Goal: Information Seeking & Learning: Learn about a topic

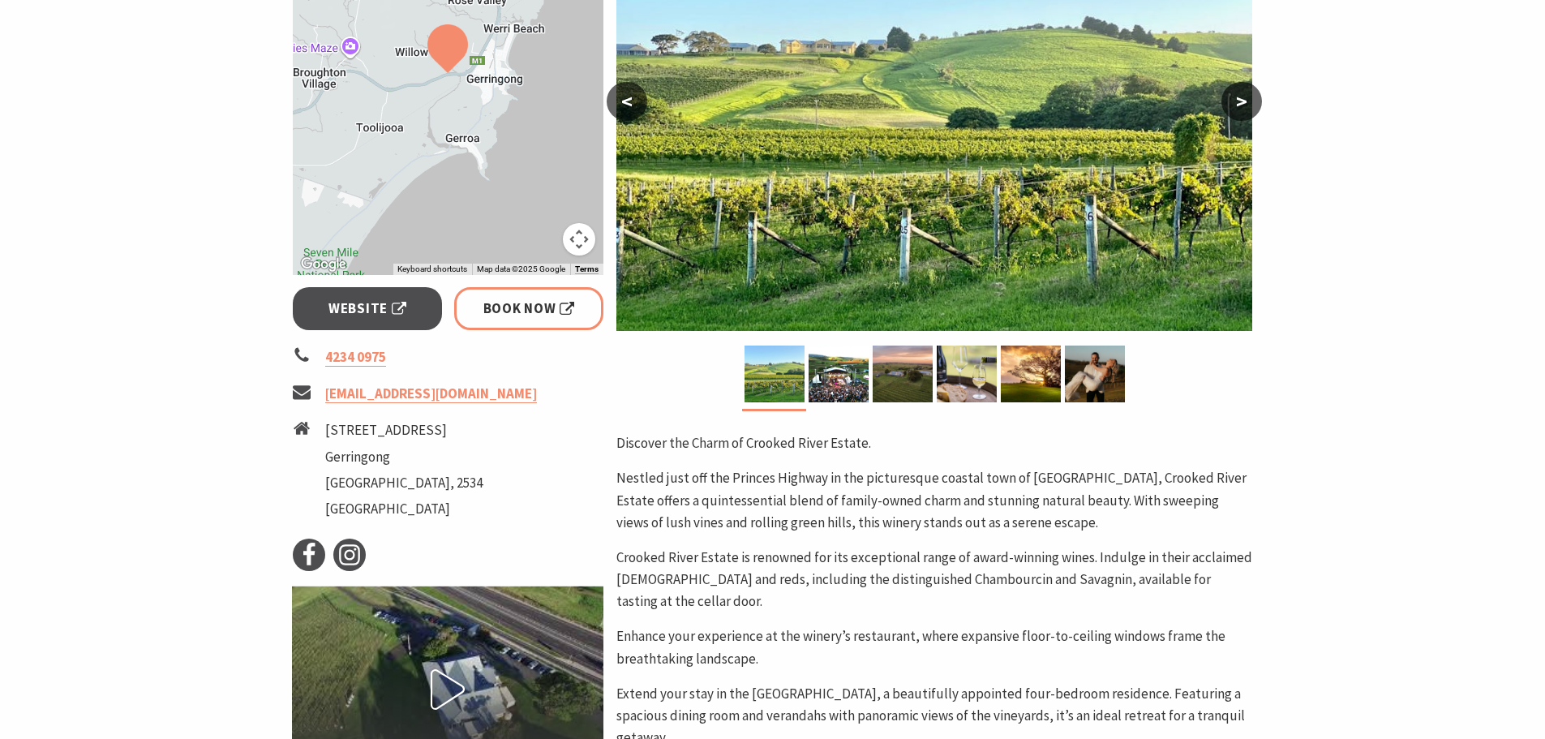
scroll to position [406, 0]
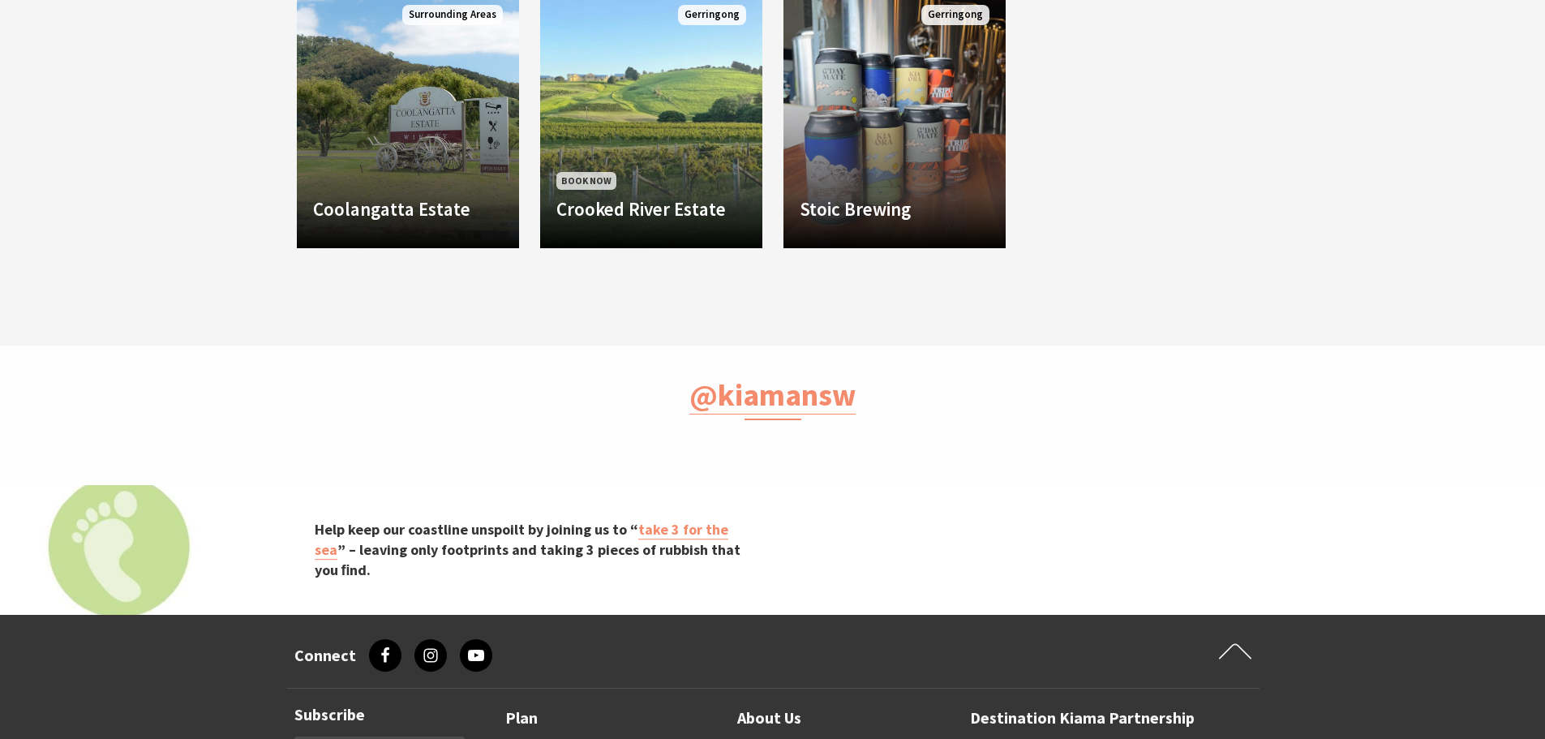
scroll to position [33, 1566]
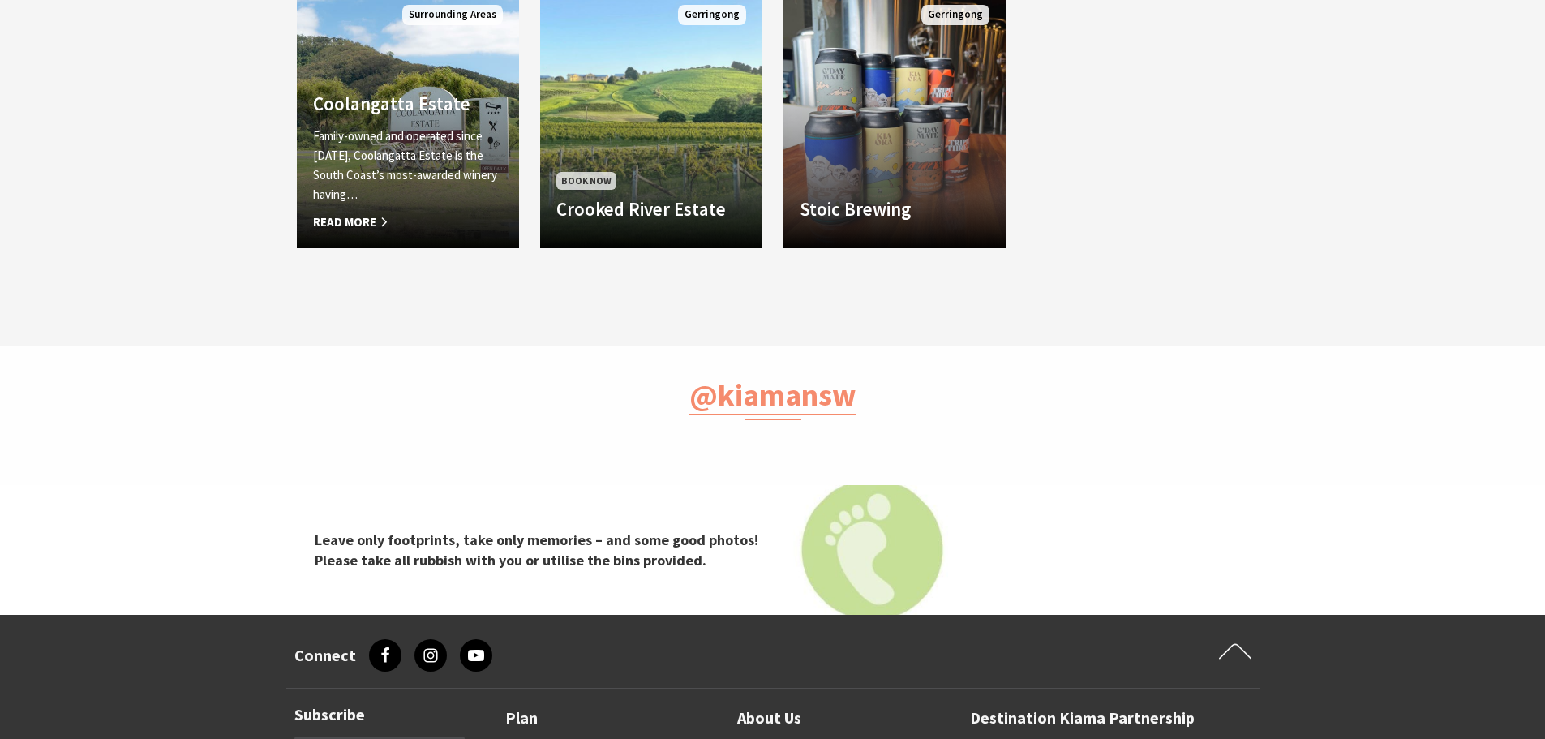
click at [458, 123] on div "Coolangatta Estate Family-owned and operated since 1946, Coolangatta Estate is …" at bounding box center [408, 162] width 222 height 140
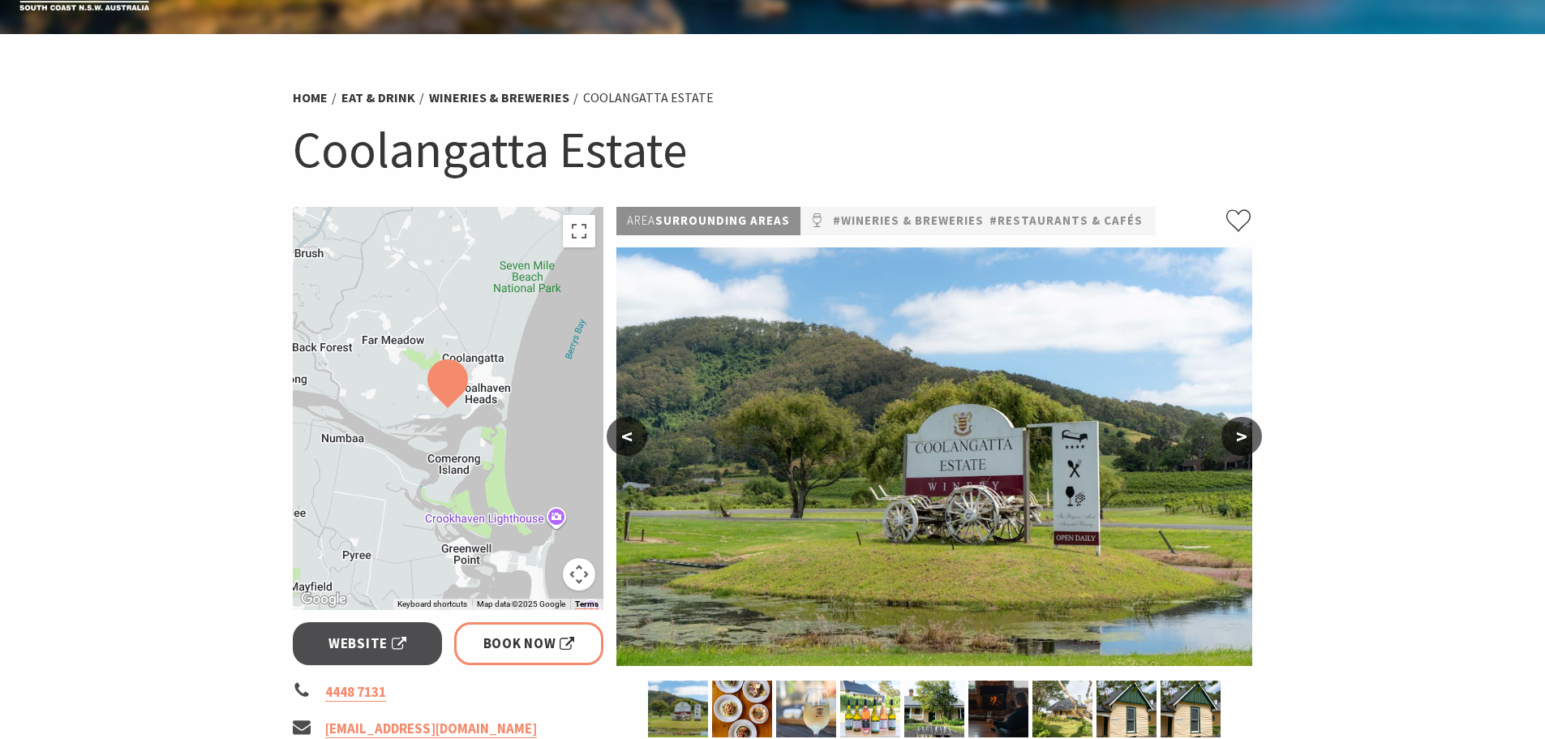
scroll to position [81, 0]
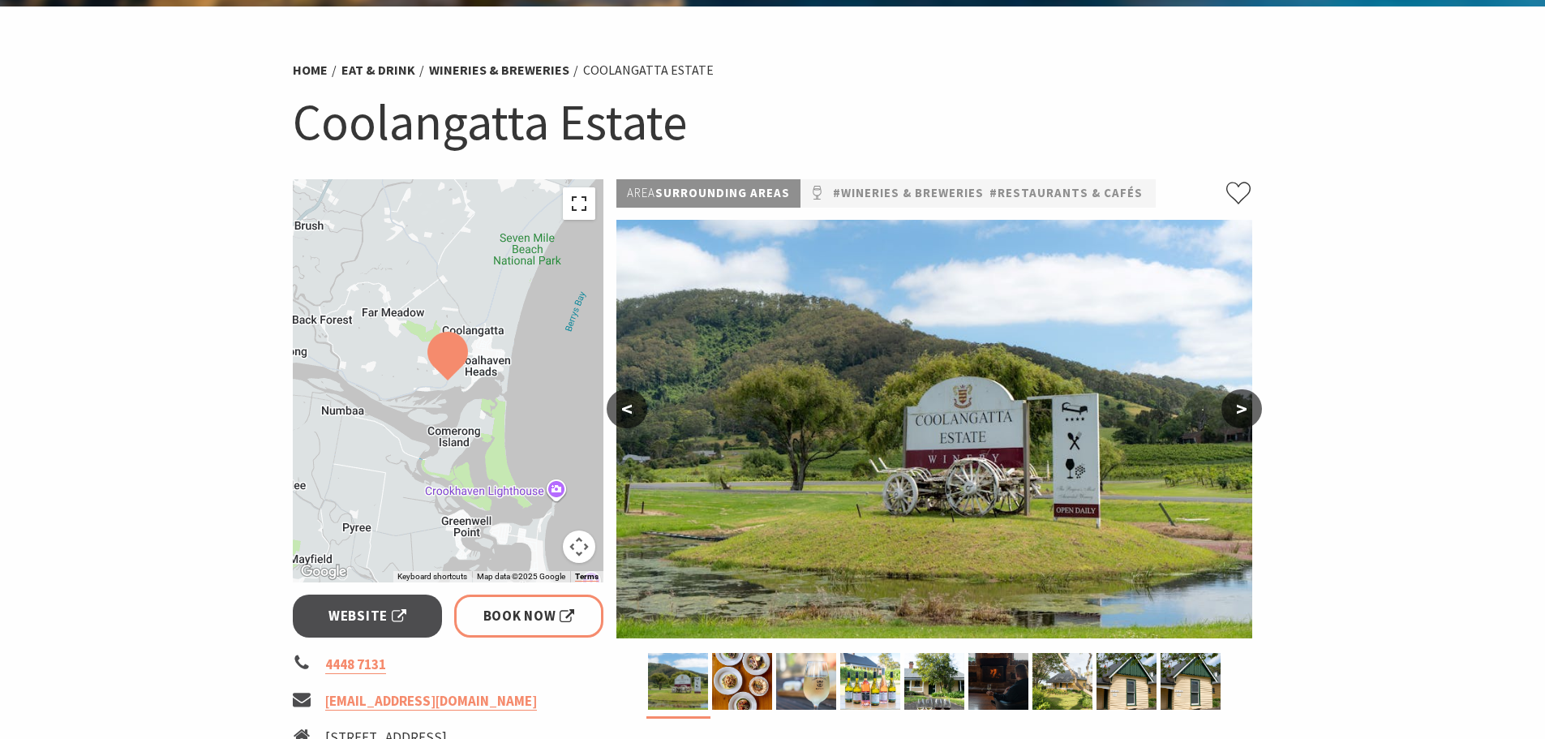
click at [577, 211] on button "Toggle fullscreen view" at bounding box center [579, 203] width 32 height 32
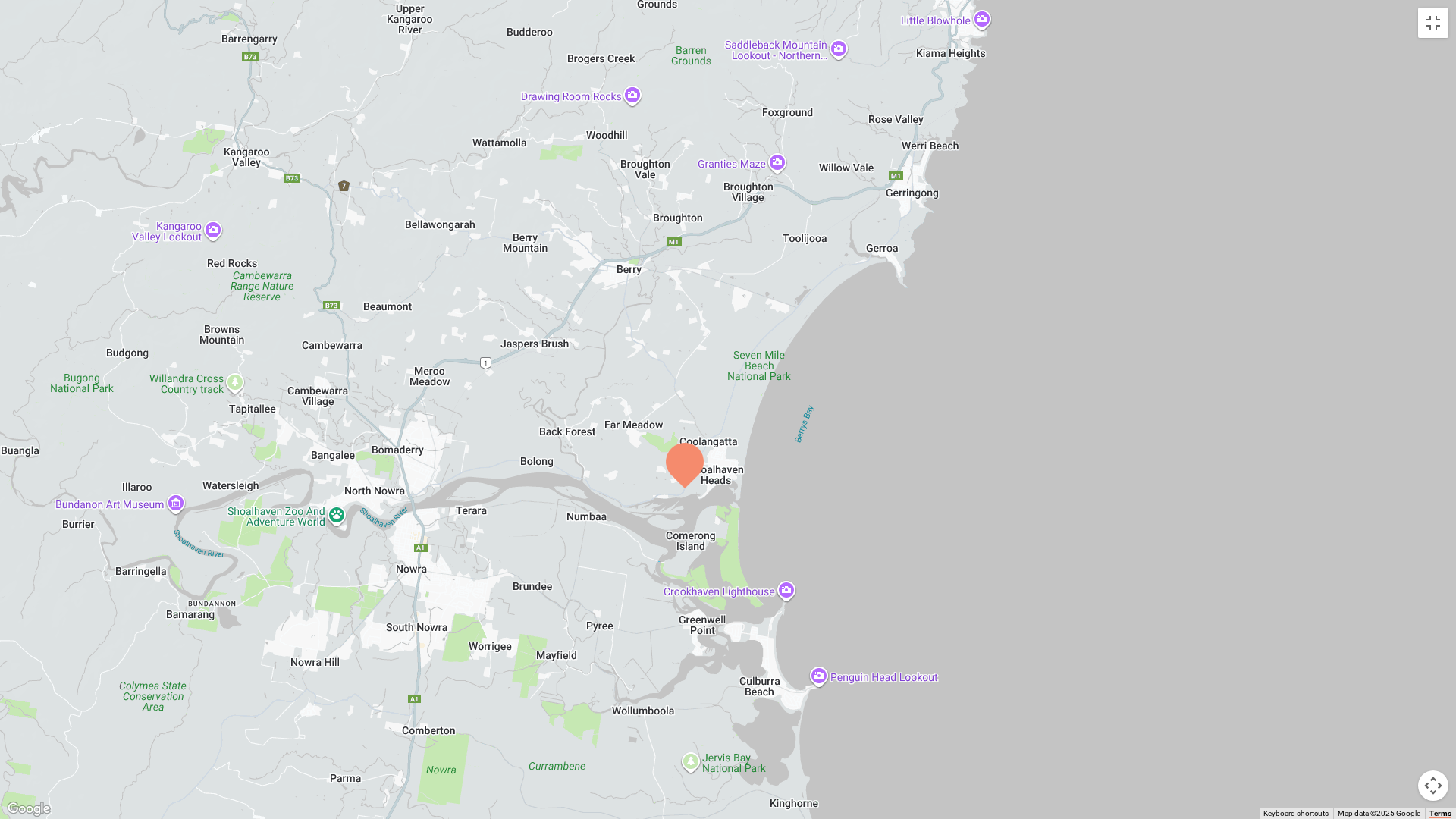
drag, startPoint x: 809, startPoint y: 256, endPoint x: 755, endPoint y: 366, distance: 122.5
click at [755, 366] on div at bounding box center [728, 410] width 1456 height 819
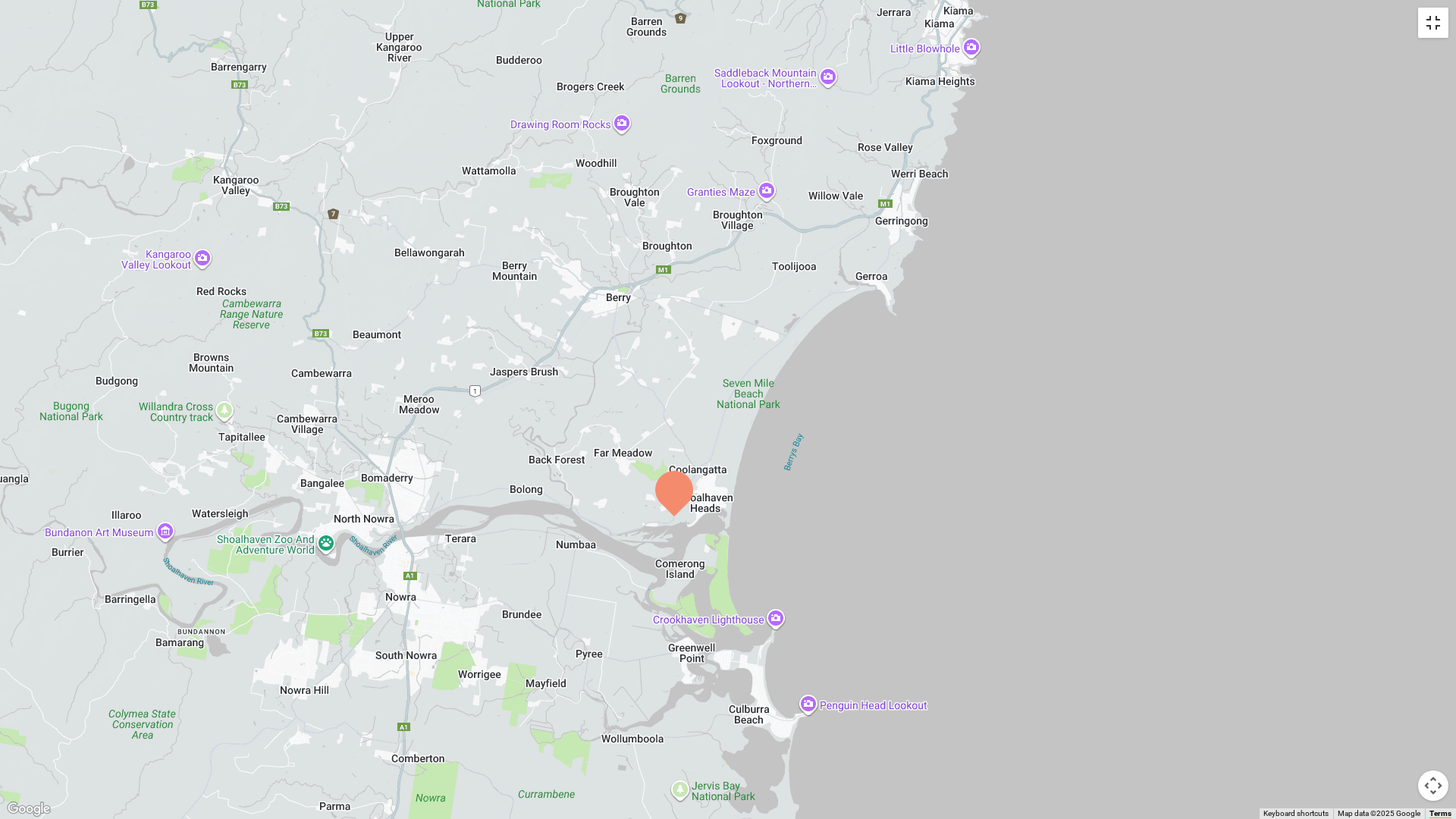
click at [1426, 25] on button "Toggle fullscreen view" at bounding box center [1433, 22] width 30 height 30
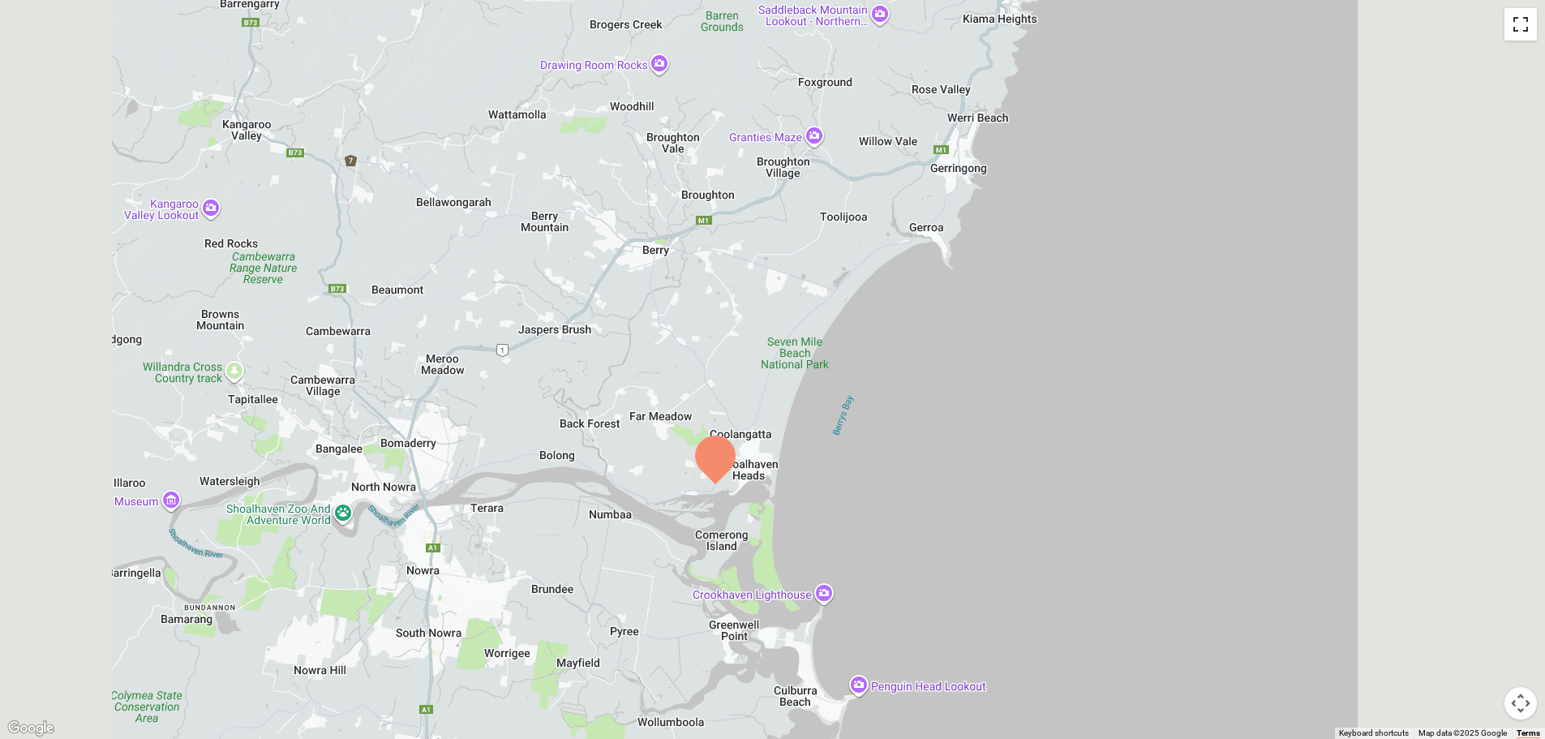
scroll to position [1298, 0]
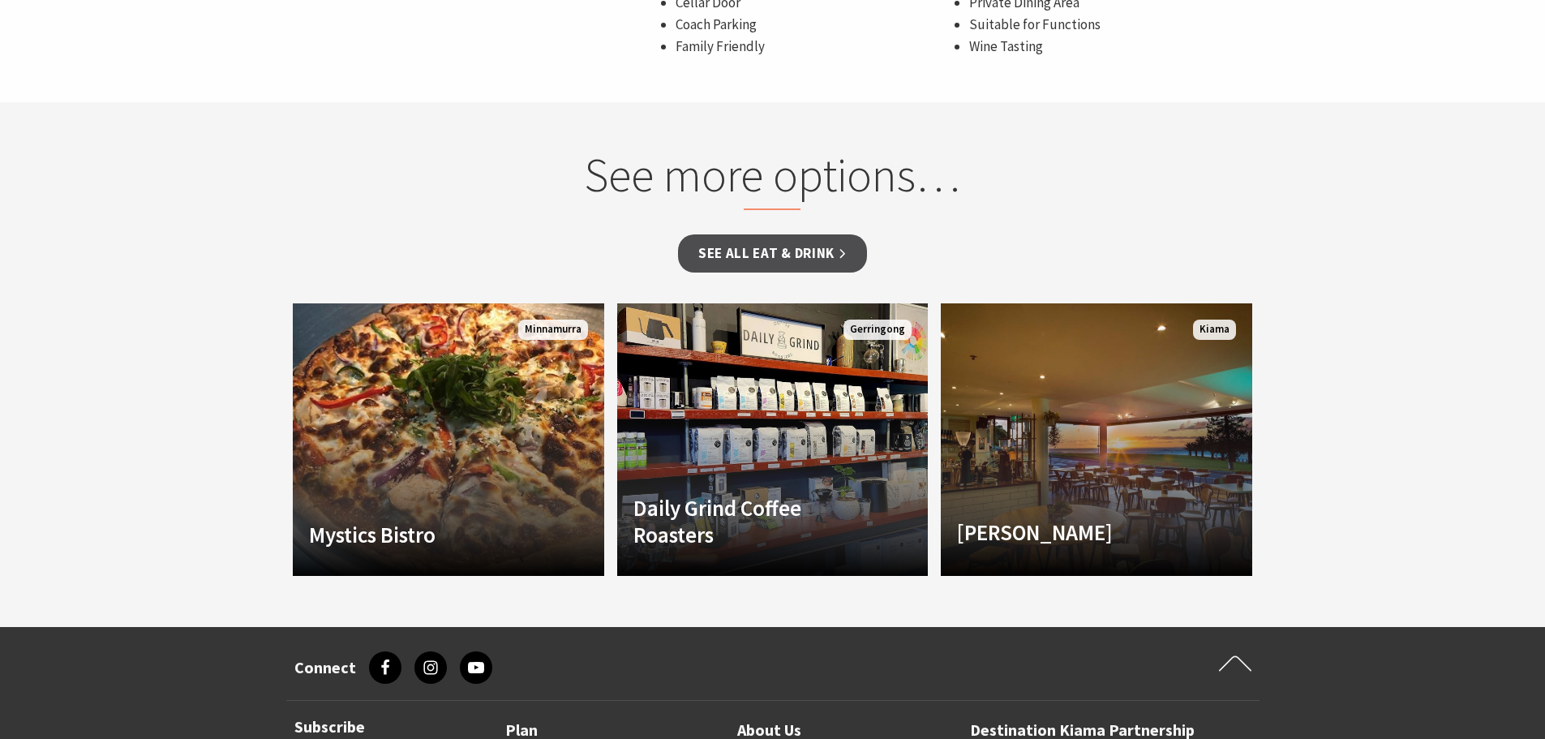
click at [1081, 460] on link "Penny Whistlers Penny Whistlers is a cool harbour view cafe. With its relaxed a…" at bounding box center [1097, 439] width 312 height 273
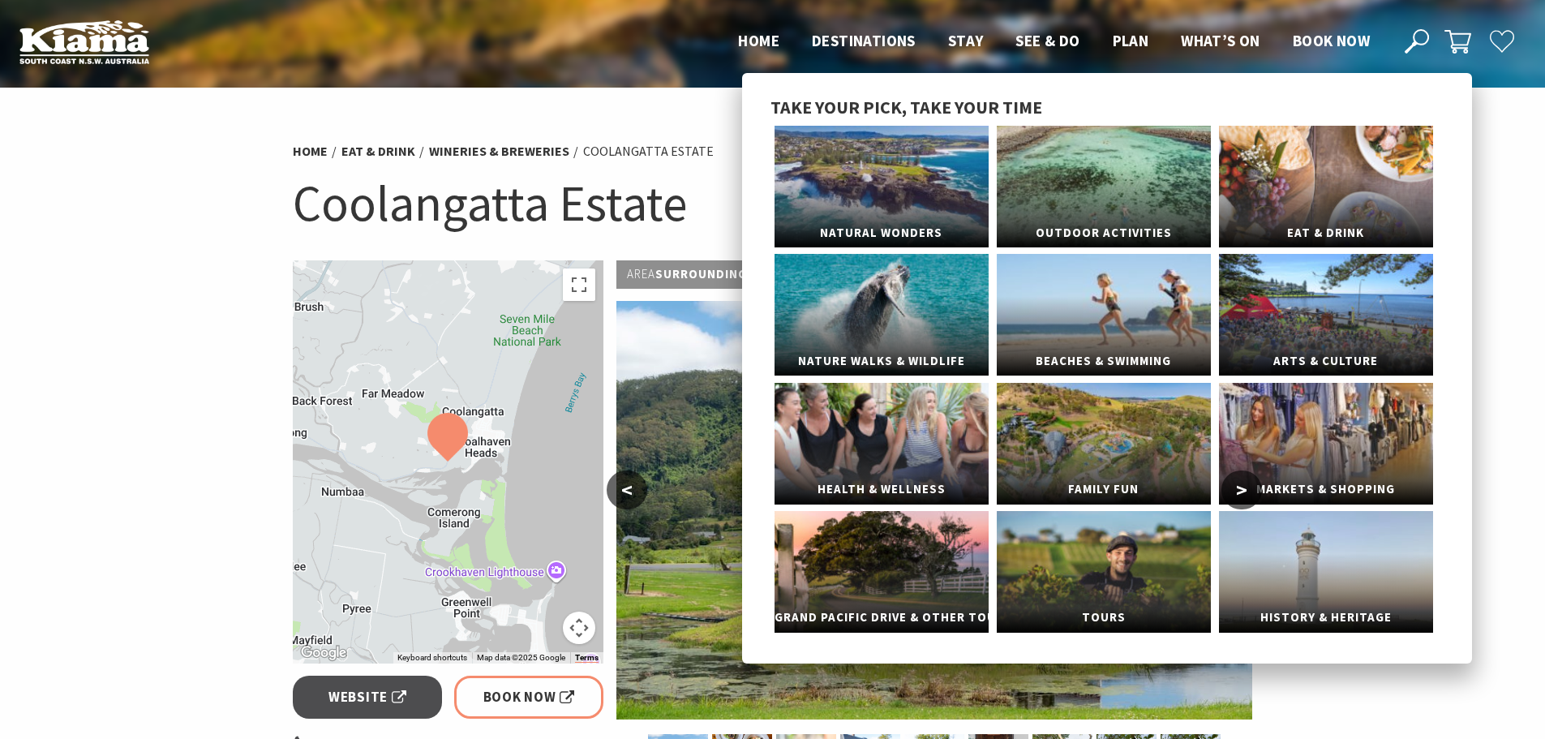
click at [1331, 170] on link "Eat & Drink" at bounding box center [1326, 187] width 214 height 122
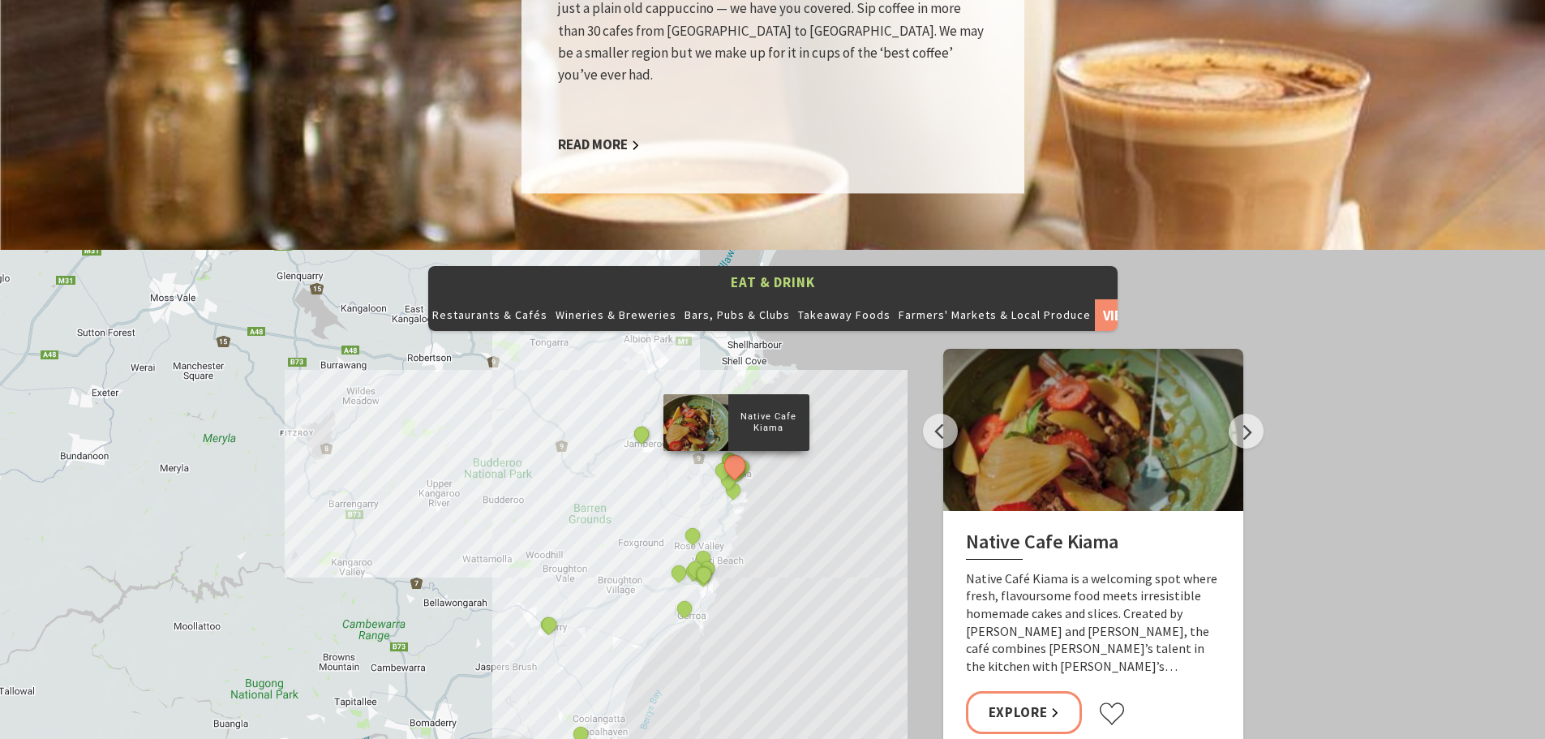
scroll to position [1623, 0]
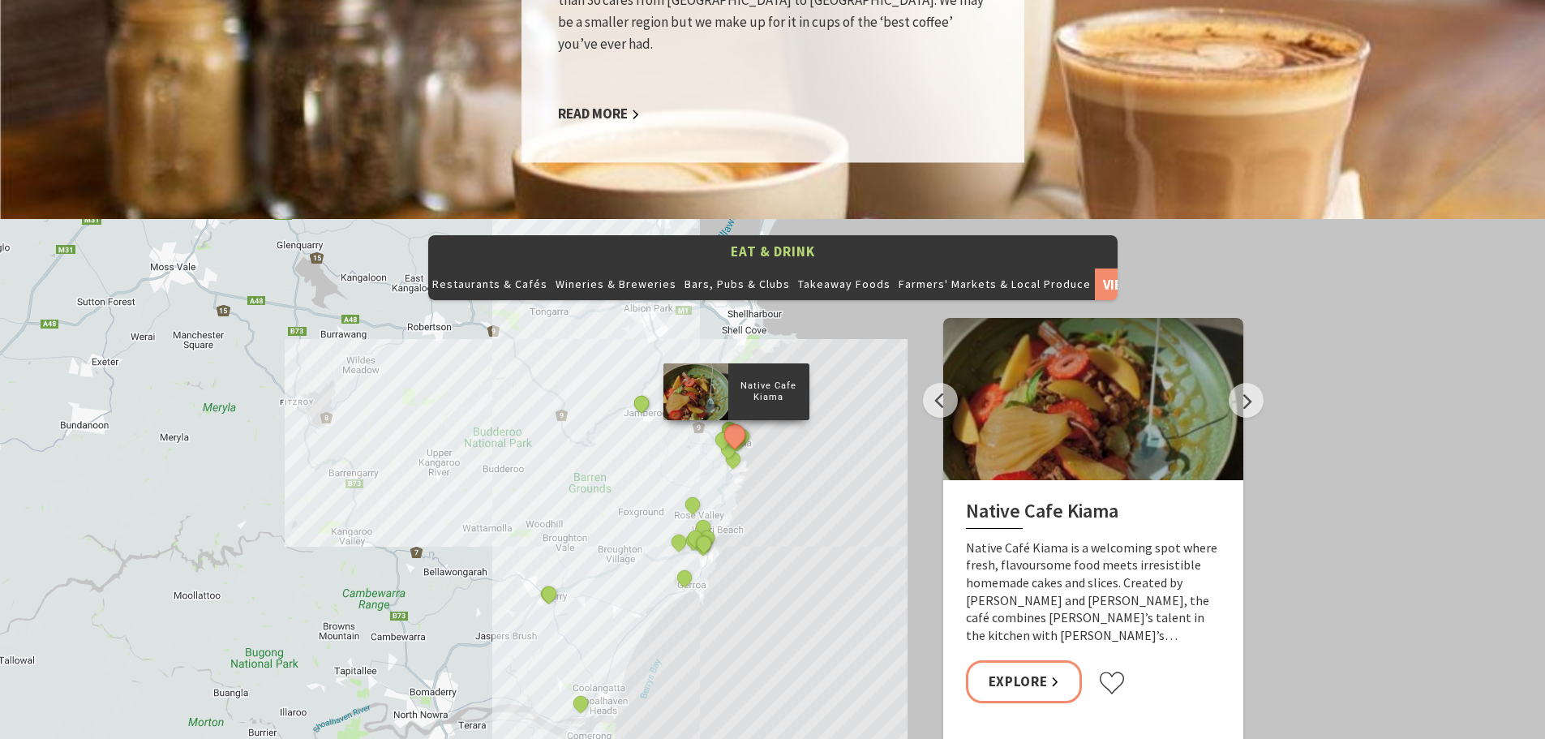
click at [1251, 383] on button "Next" at bounding box center [1246, 400] width 35 height 35
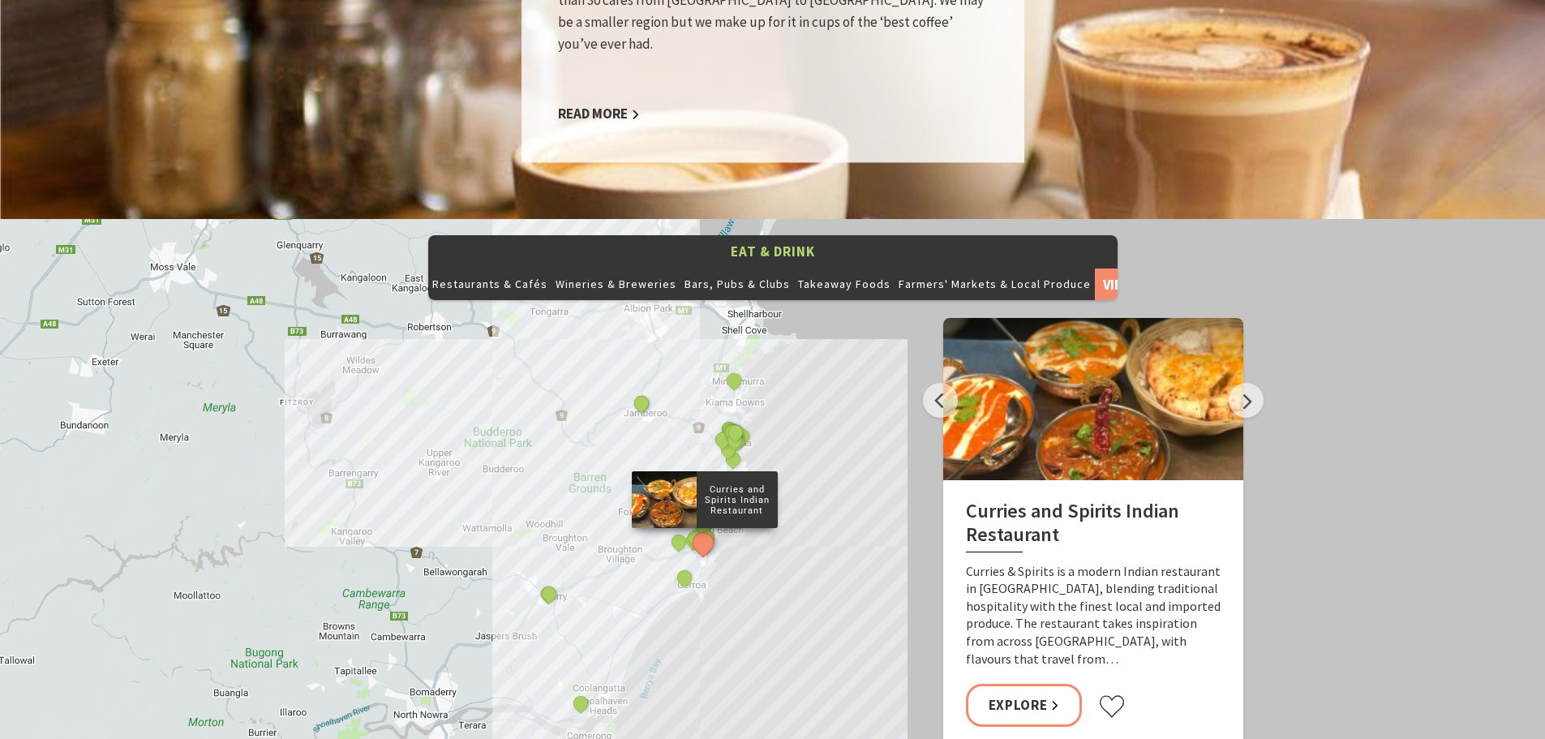
click at [1251, 383] on button "Next" at bounding box center [1246, 400] width 35 height 35
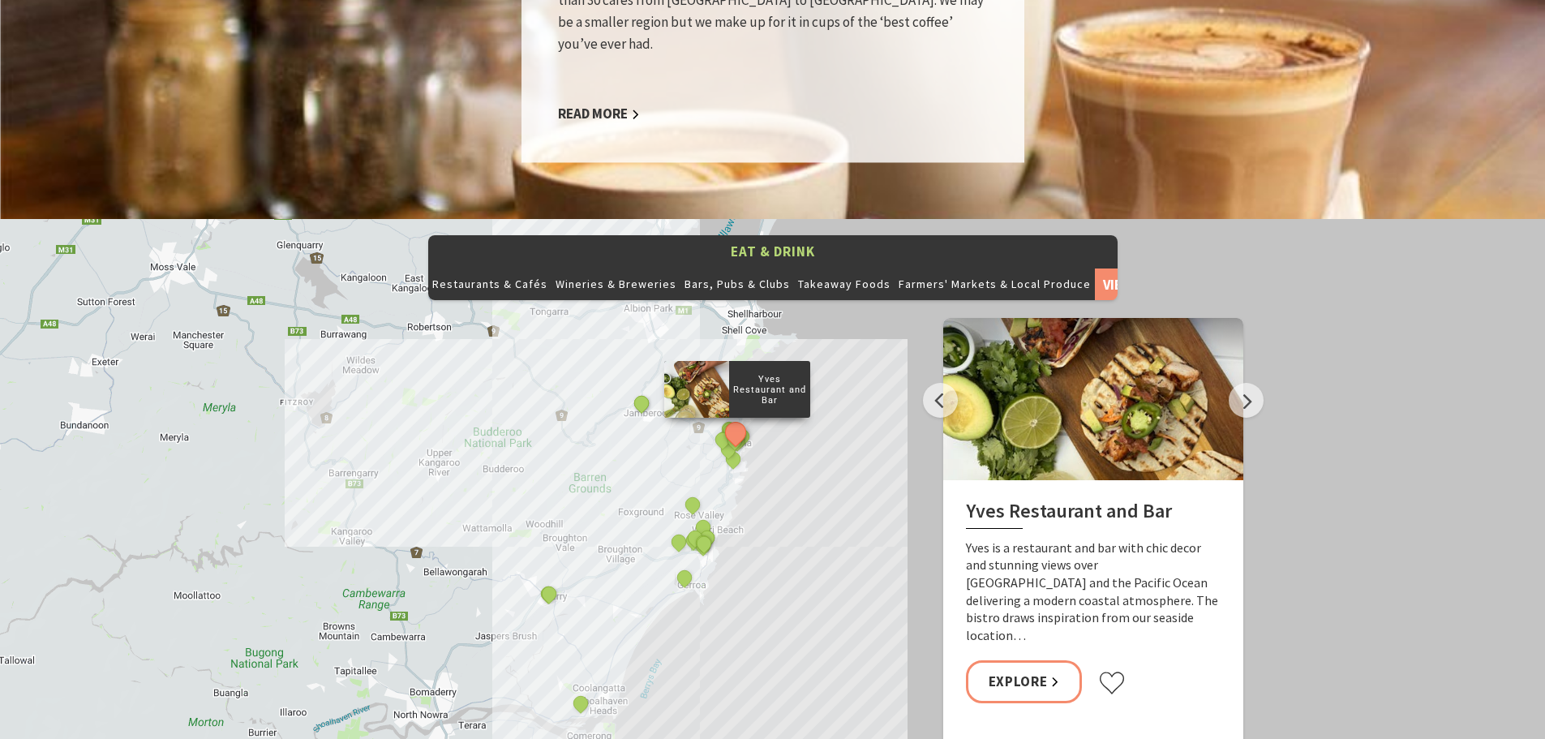
click at [1263, 382] on div "Native Cafe Kiama Curries and Spirits Indian Restaurant Yves Restaurant and Bar…" at bounding box center [772, 511] width 1545 height 584
click at [1245, 383] on button "Next" at bounding box center [1246, 400] width 35 height 35
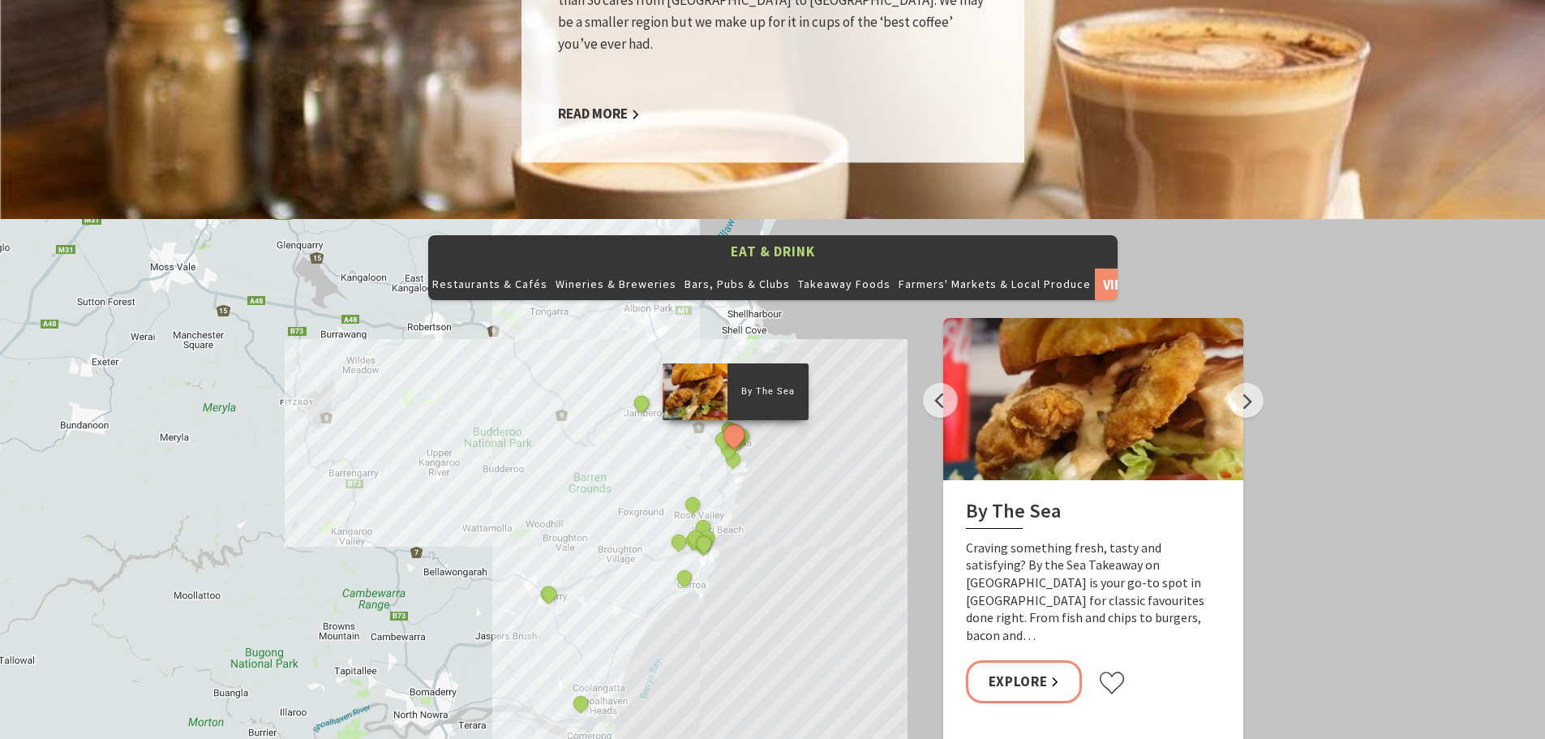
click at [1248, 383] on button "Next" at bounding box center [1246, 400] width 35 height 35
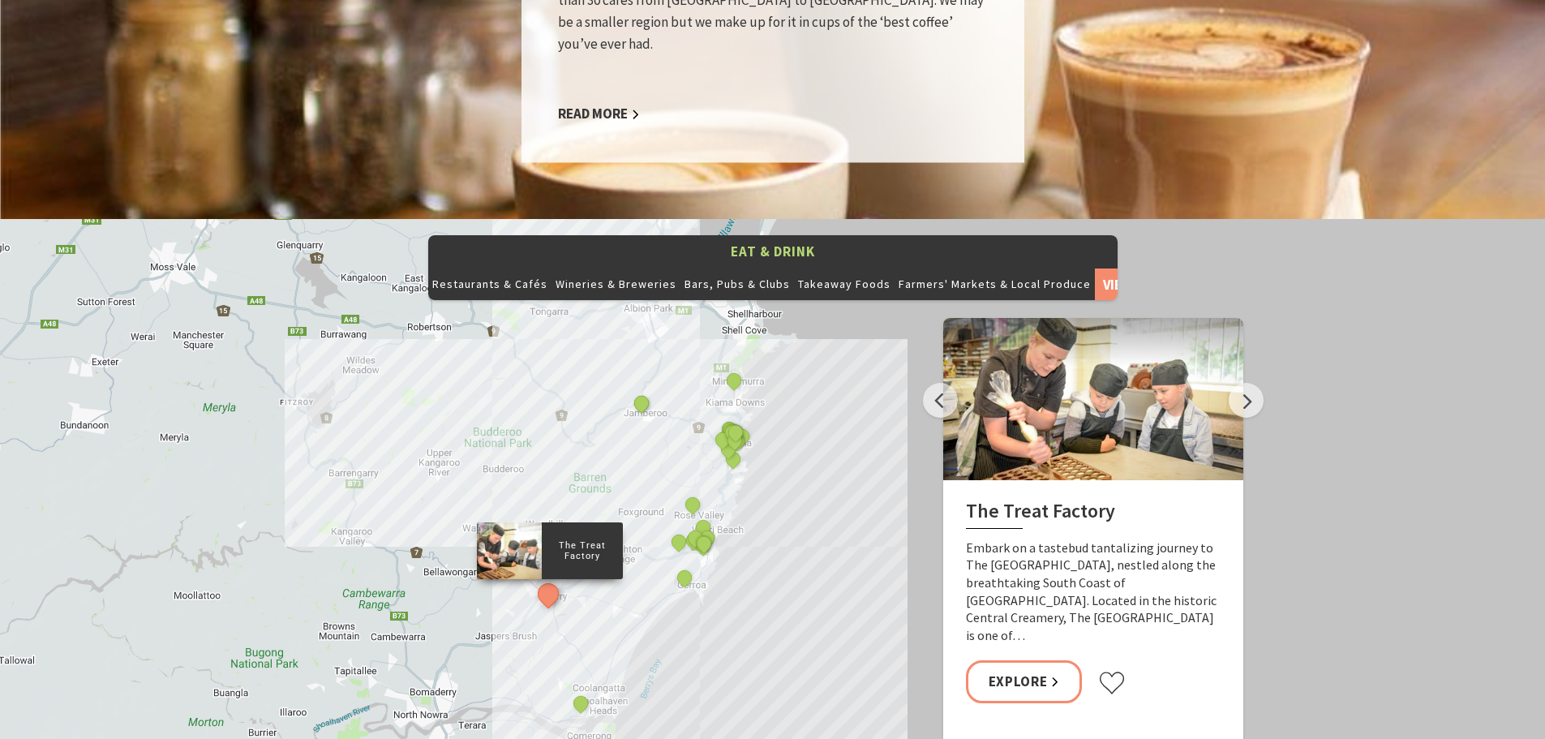
click at [1248, 383] on button "Next" at bounding box center [1246, 400] width 35 height 35
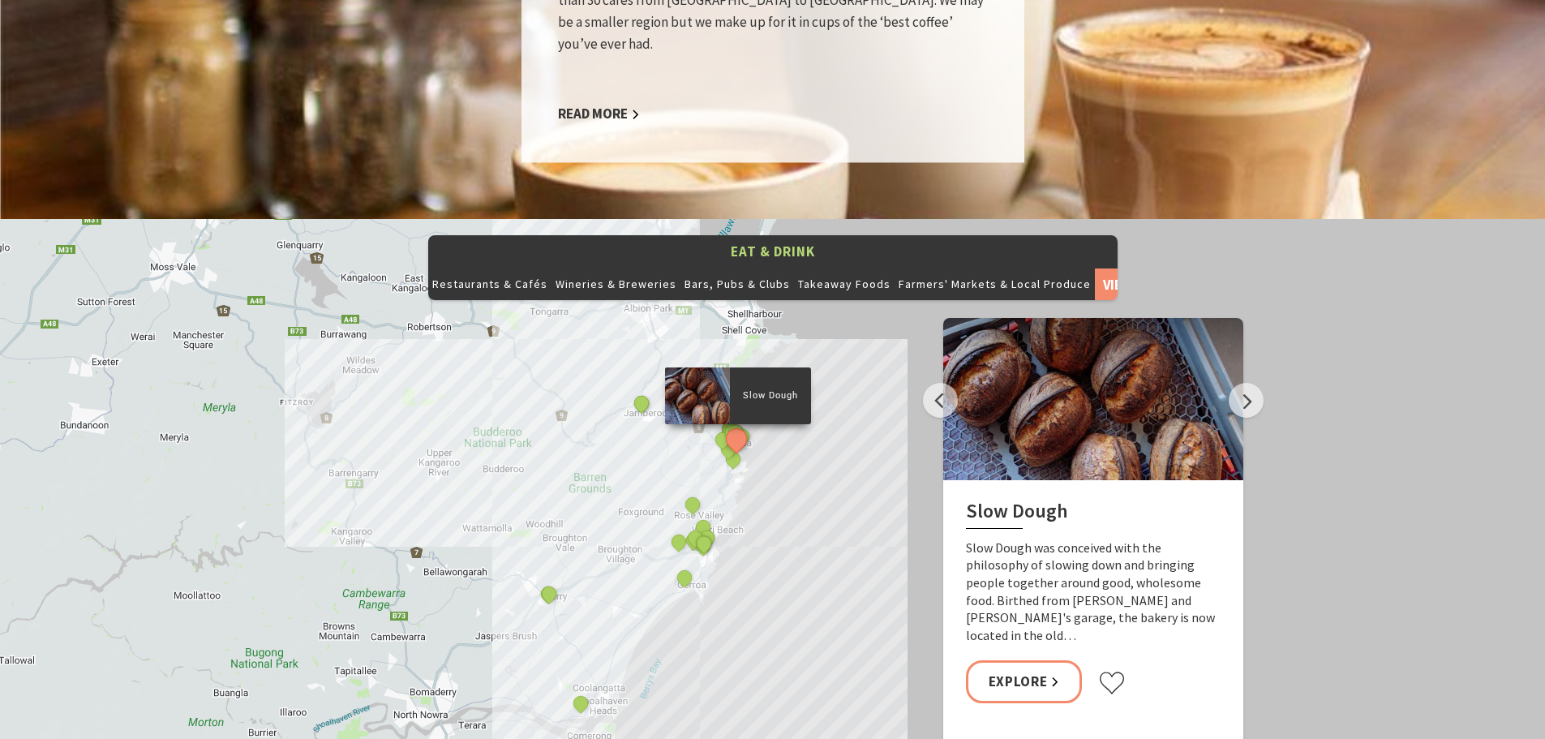
click at [1266, 388] on div "Native Cafe Kiama Curries and Spirits Indian Restaurant Yves Restaurant and Bar…" at bounding box center [772, 511] width 1545 height 584
click at [1234, 383] on button "Next" at bounding box center [1246, 400] width 35 height 35
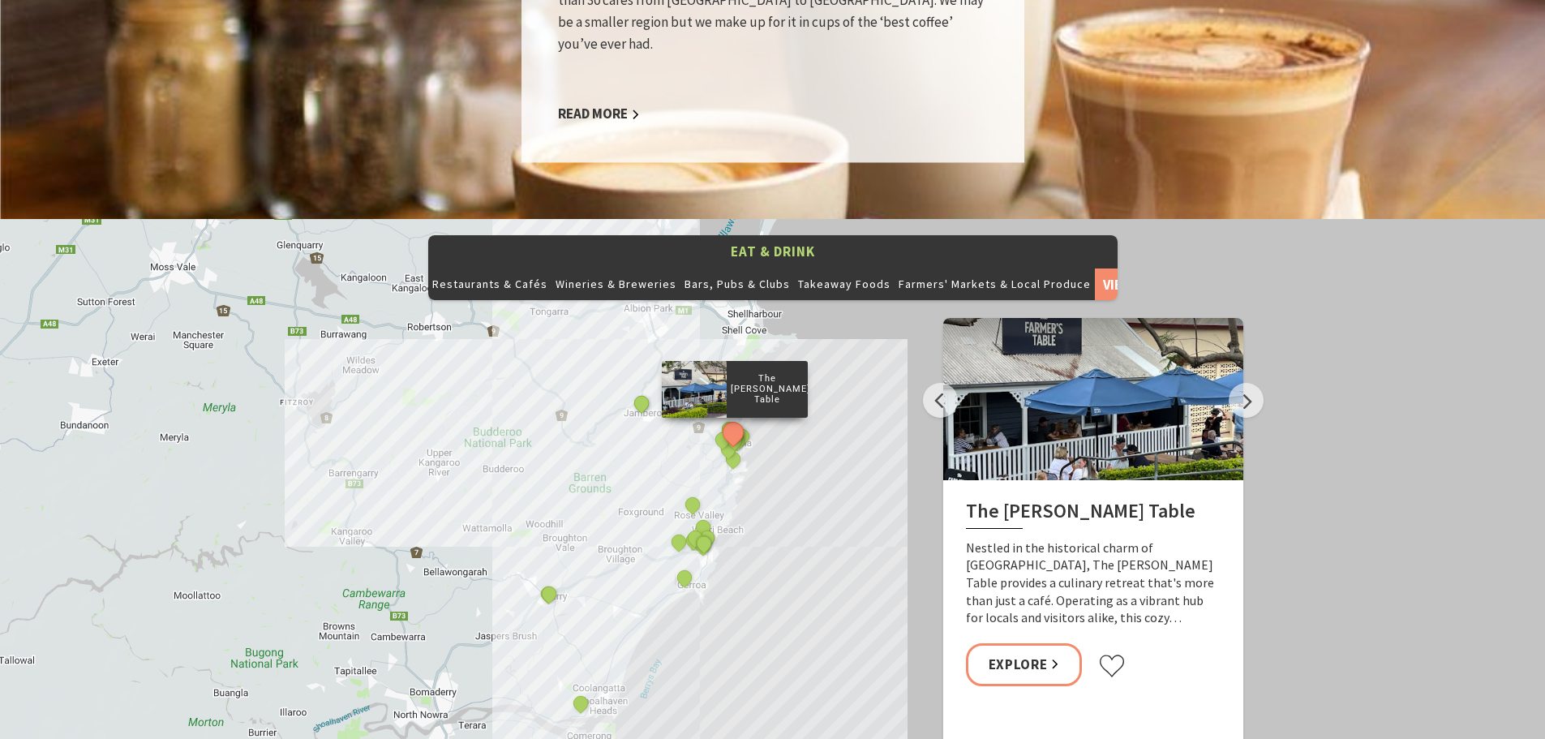
click at [1234, 383] on button "Next" at bounding box center [1246, 400] width 35 height 35
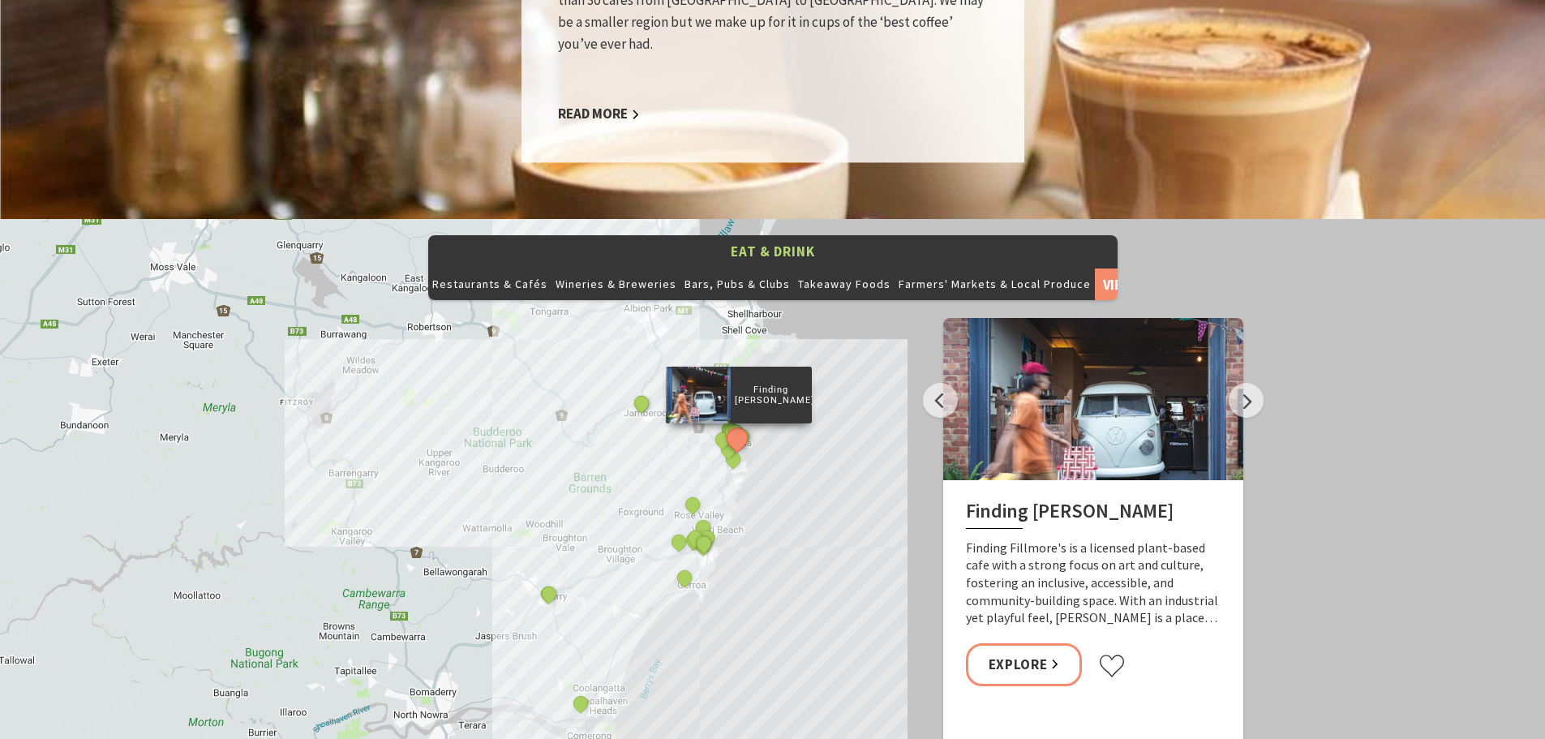
click at [1256, 383] on button "Next" at bounding box center [1246, 400] width 35 height 35
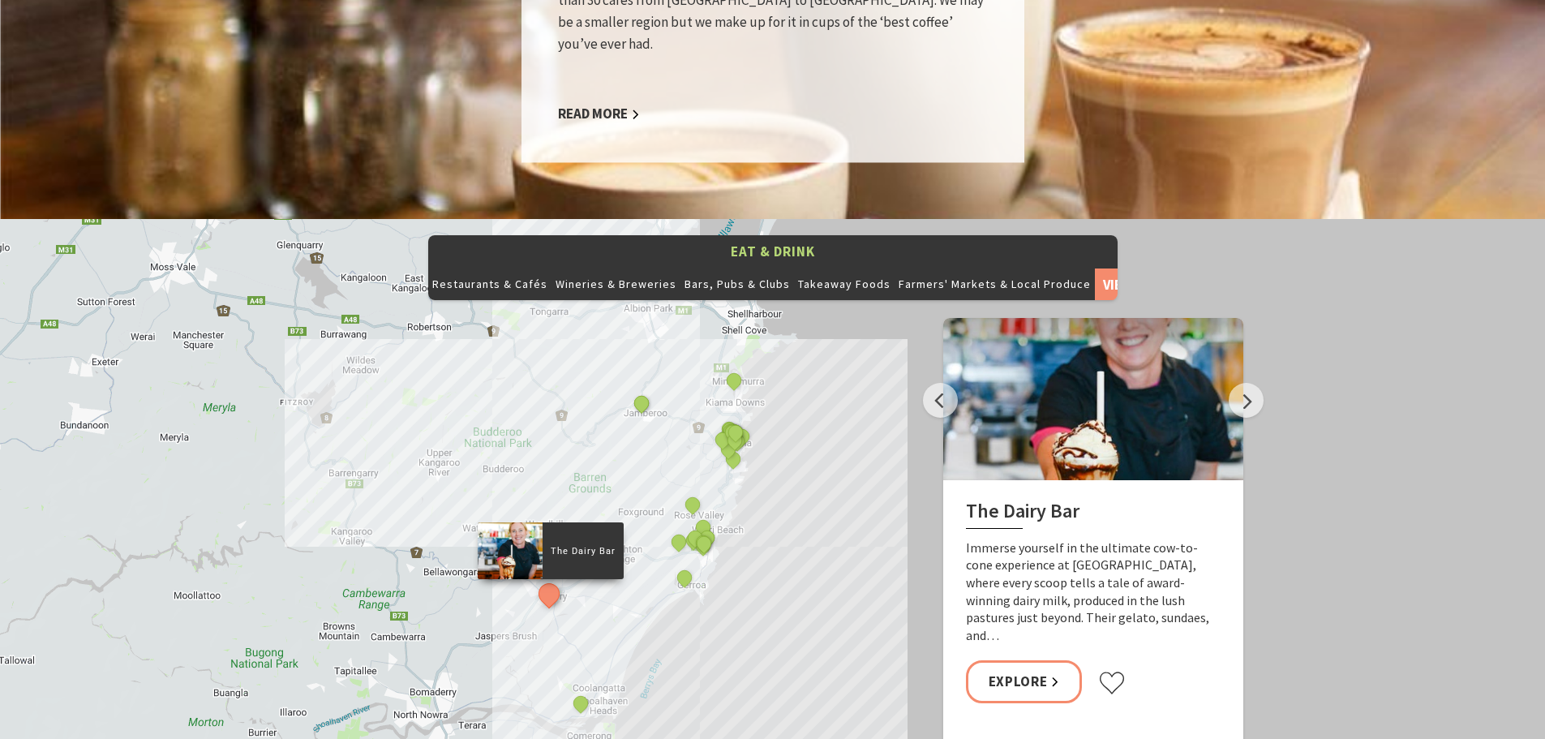
click at [1256, 383] on button "Next" at bounding box center [1246, 400] width 35 height 35
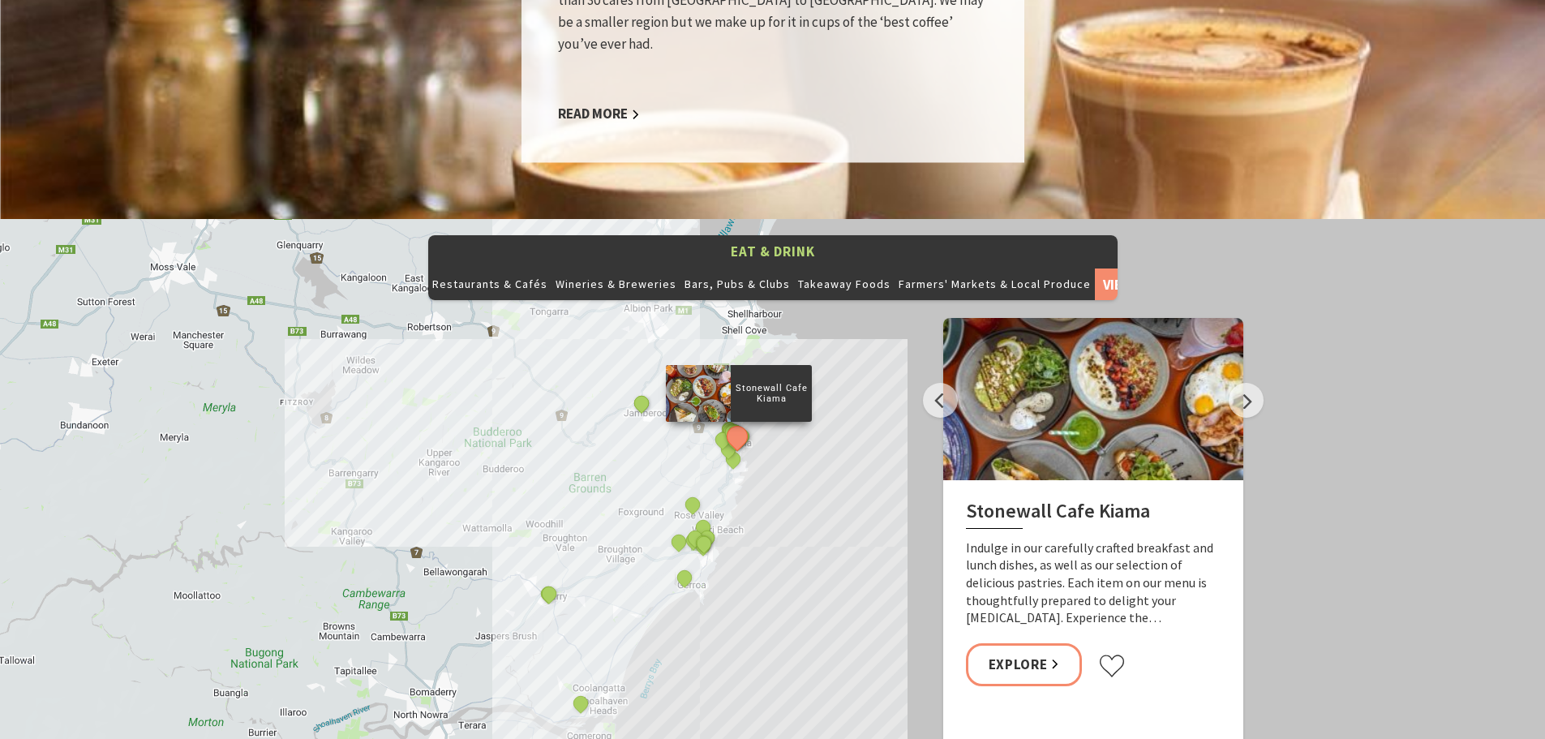
click at [947, 383] on button "Previous" at bounding box center [940, 400] width 35 height 35
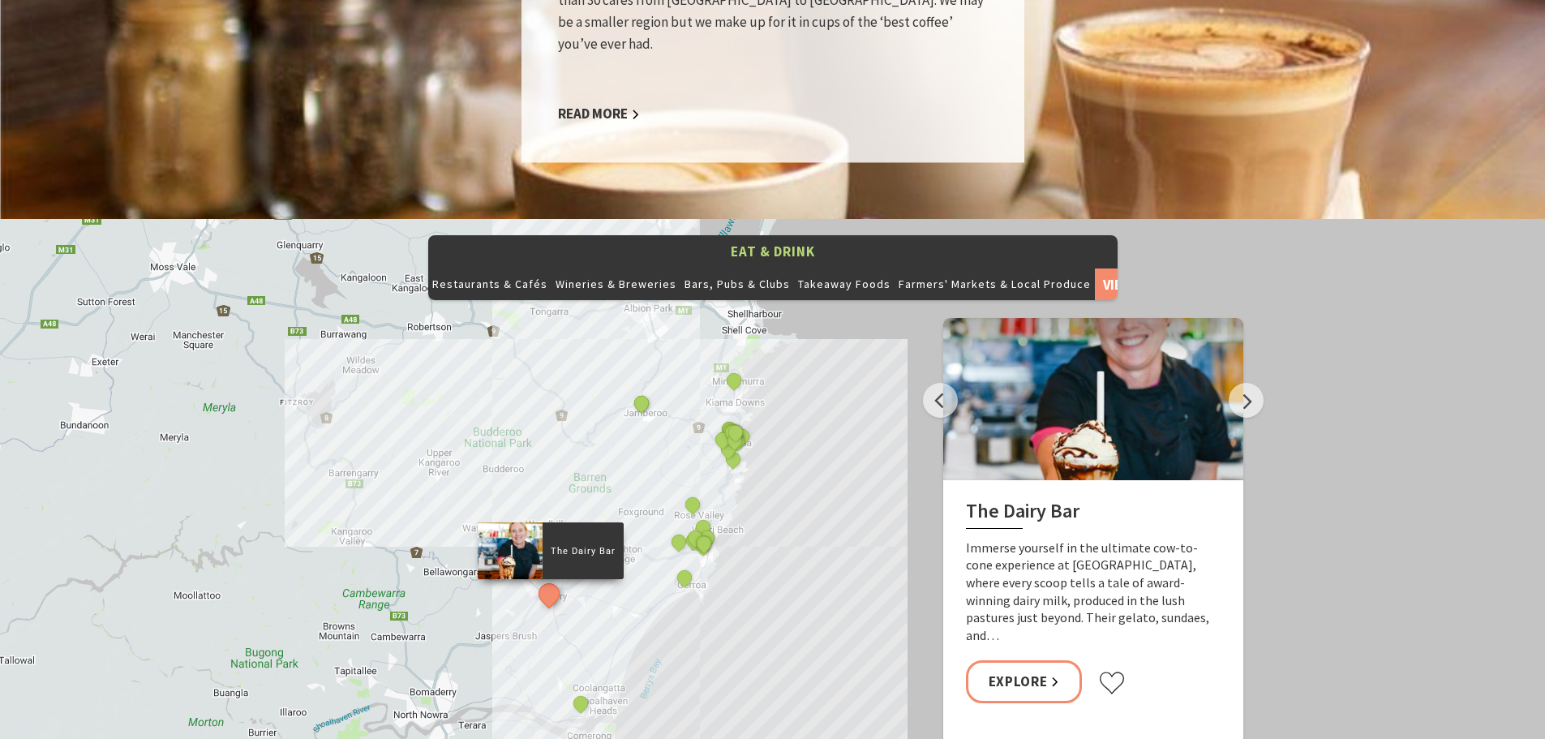
click at [1246, 383] on button "Next" at bounding box center [1246, 400] width 35 height 35
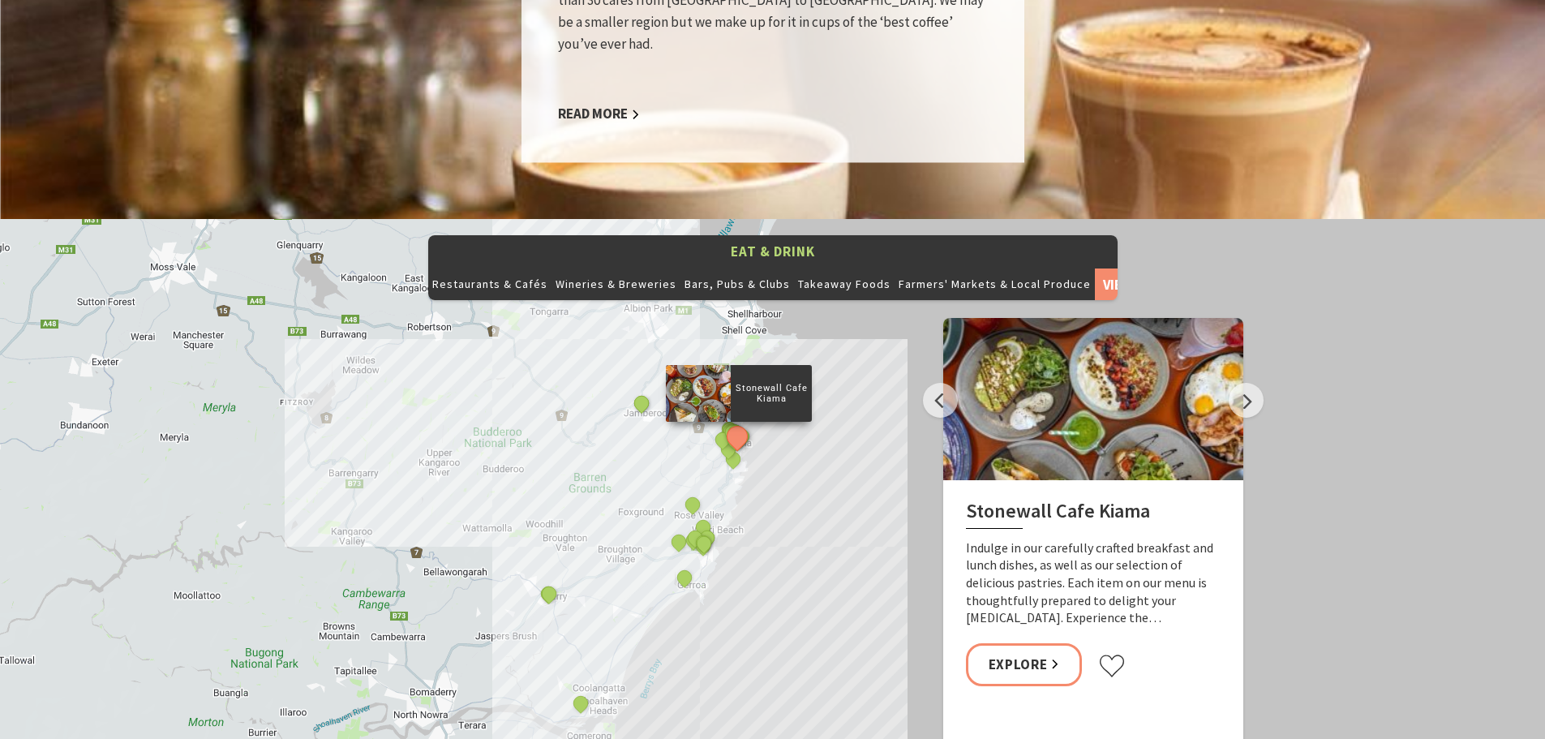
click at [1246, 383] on button "Next" at bounding box center [1246, 400] width 35 height 35
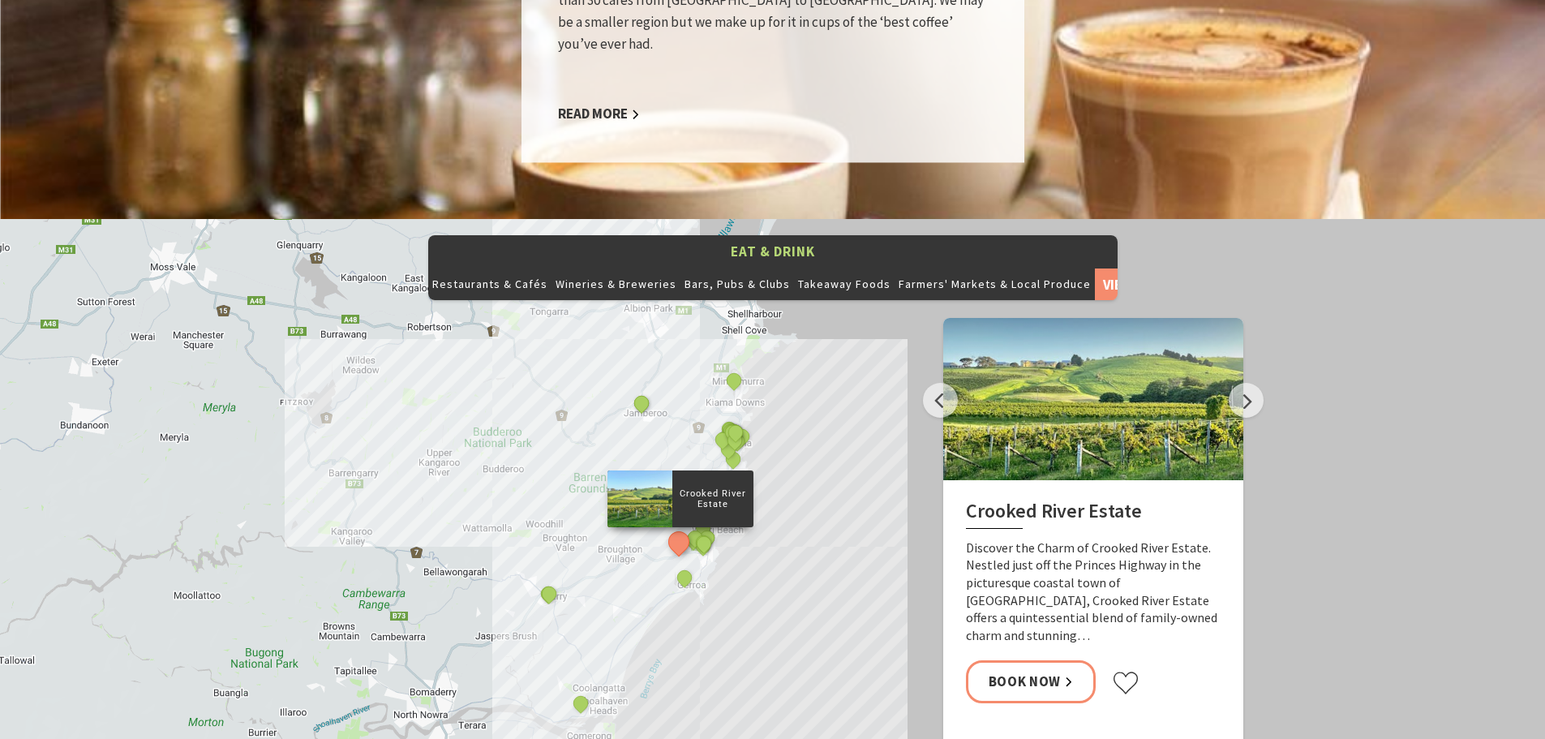
click at [1246, 383] on button "Next" at bounding box center [1246, 400] width 35 height 35
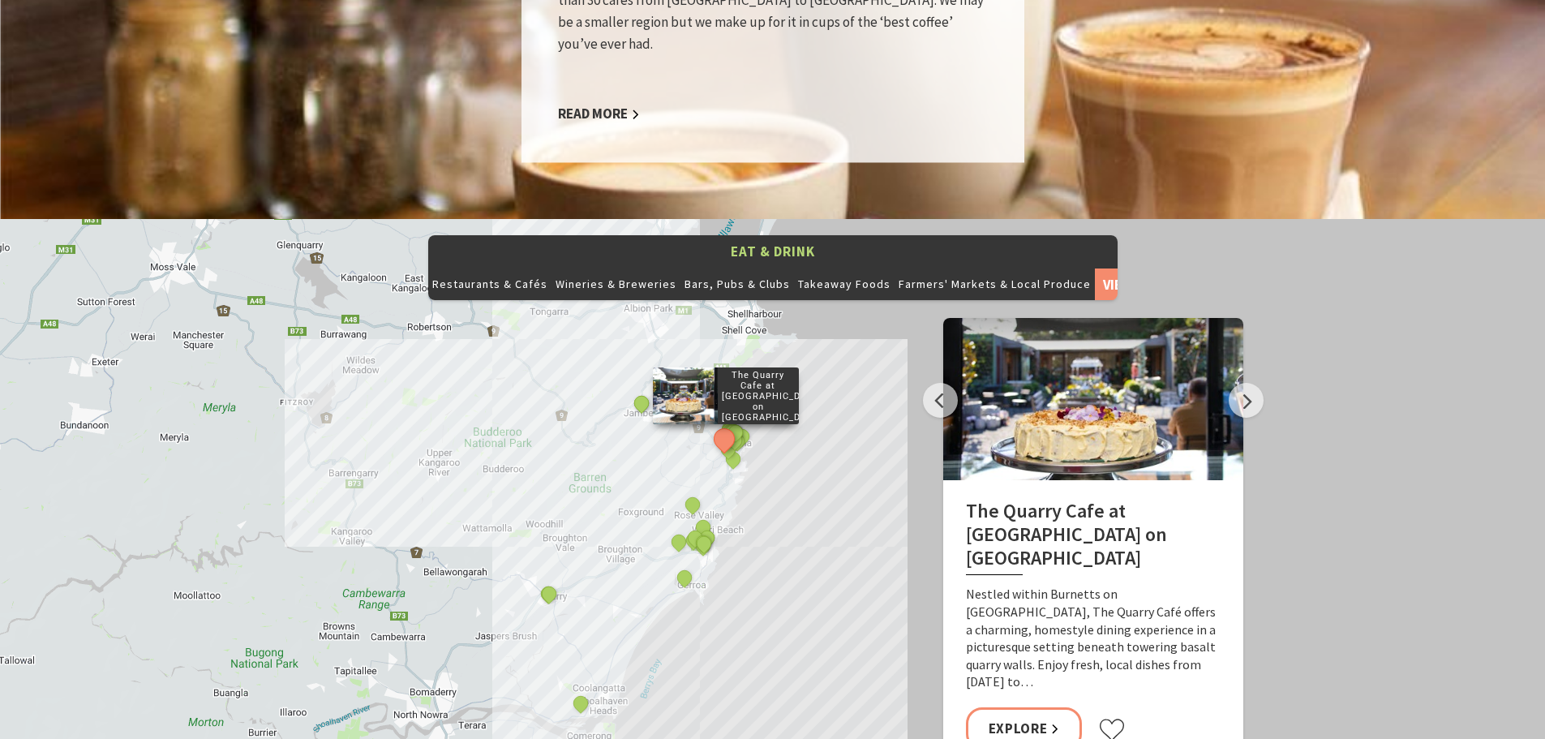
click at [1246, 383] on button "Next" at bounding box center [1246, 400] width 35 height 35
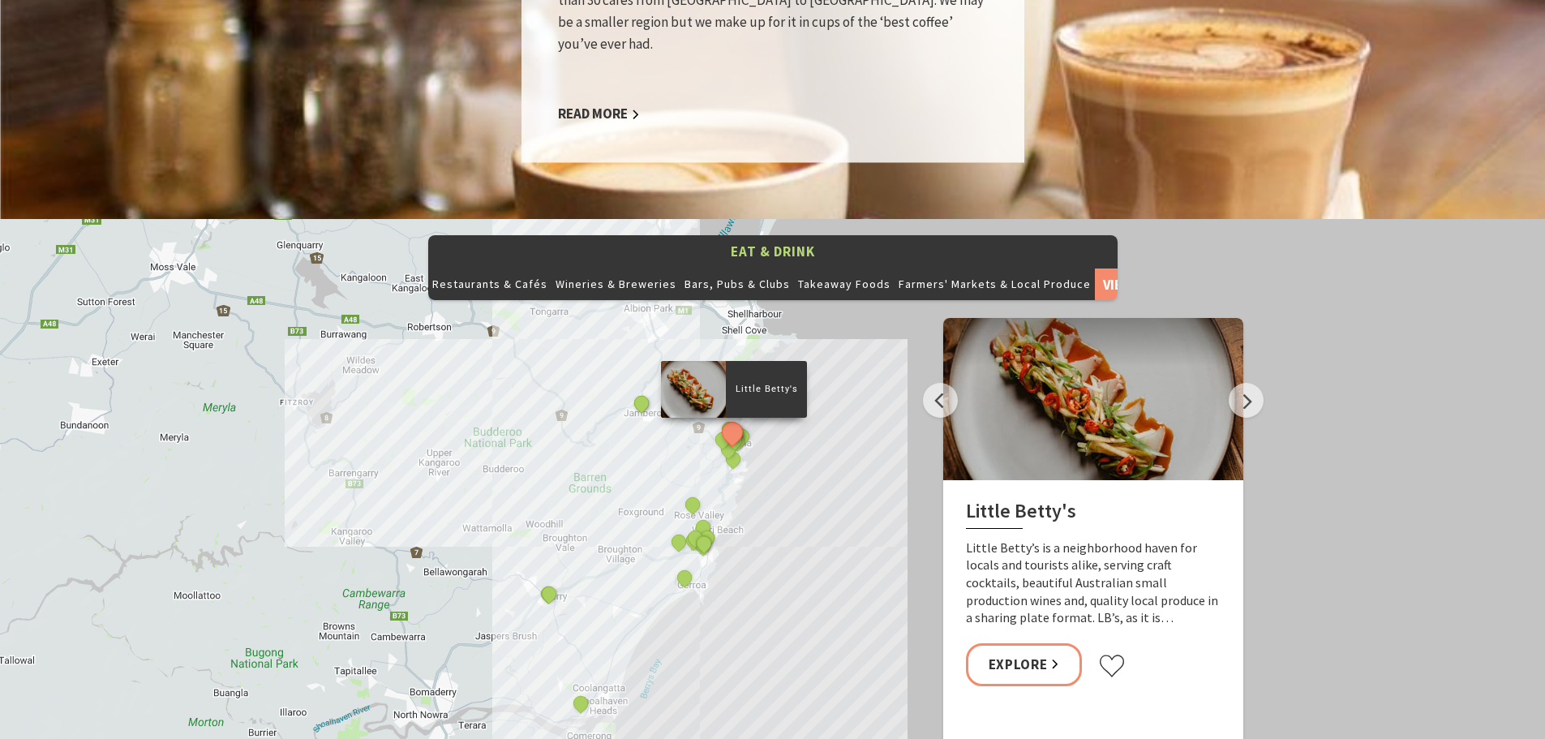
click at [1246, 383] on button "Next" at bounding box center [1246, 400] width 35 height 35
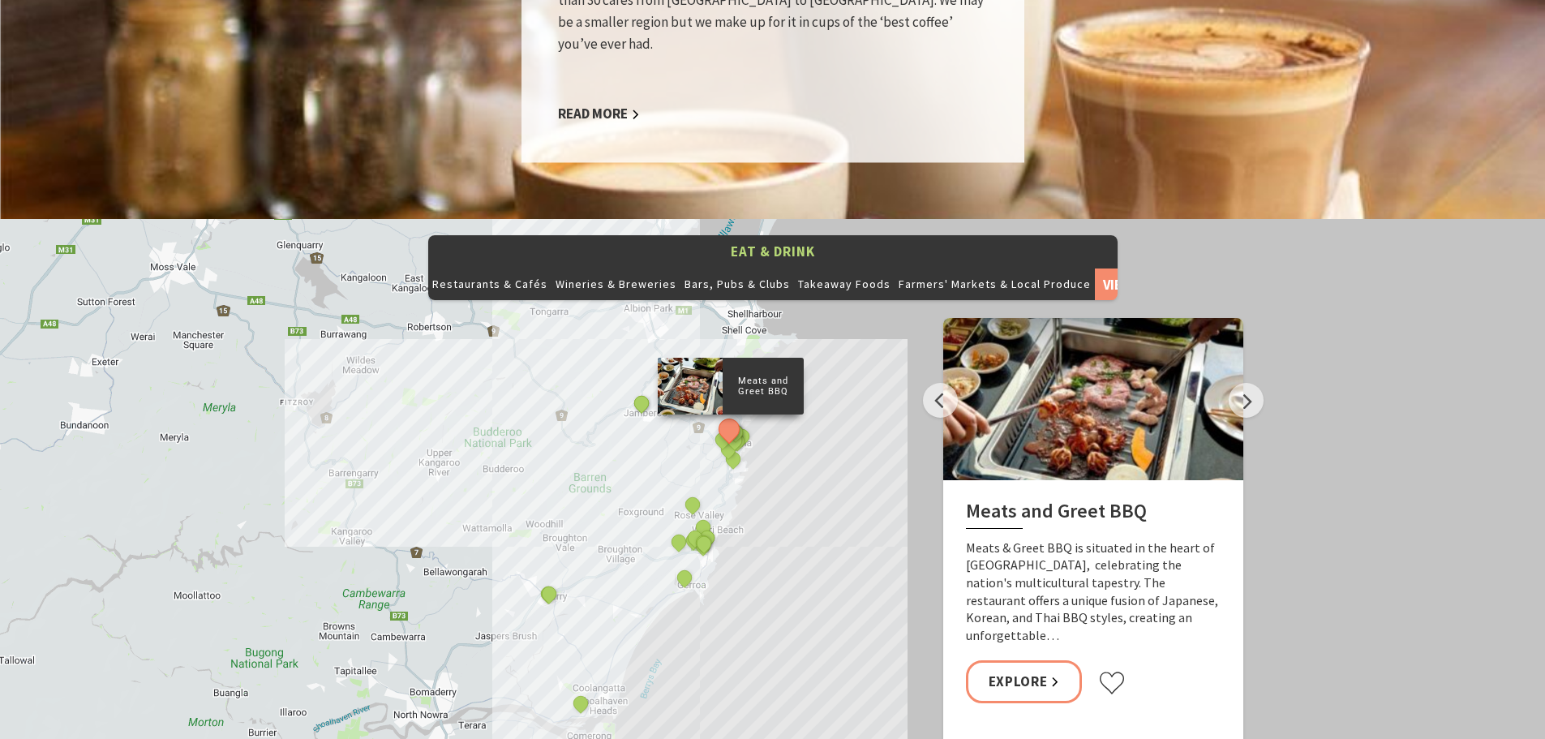
click at [1049, 660] on link "Explore" at bounding box center [1024, 681] width 117 height 43
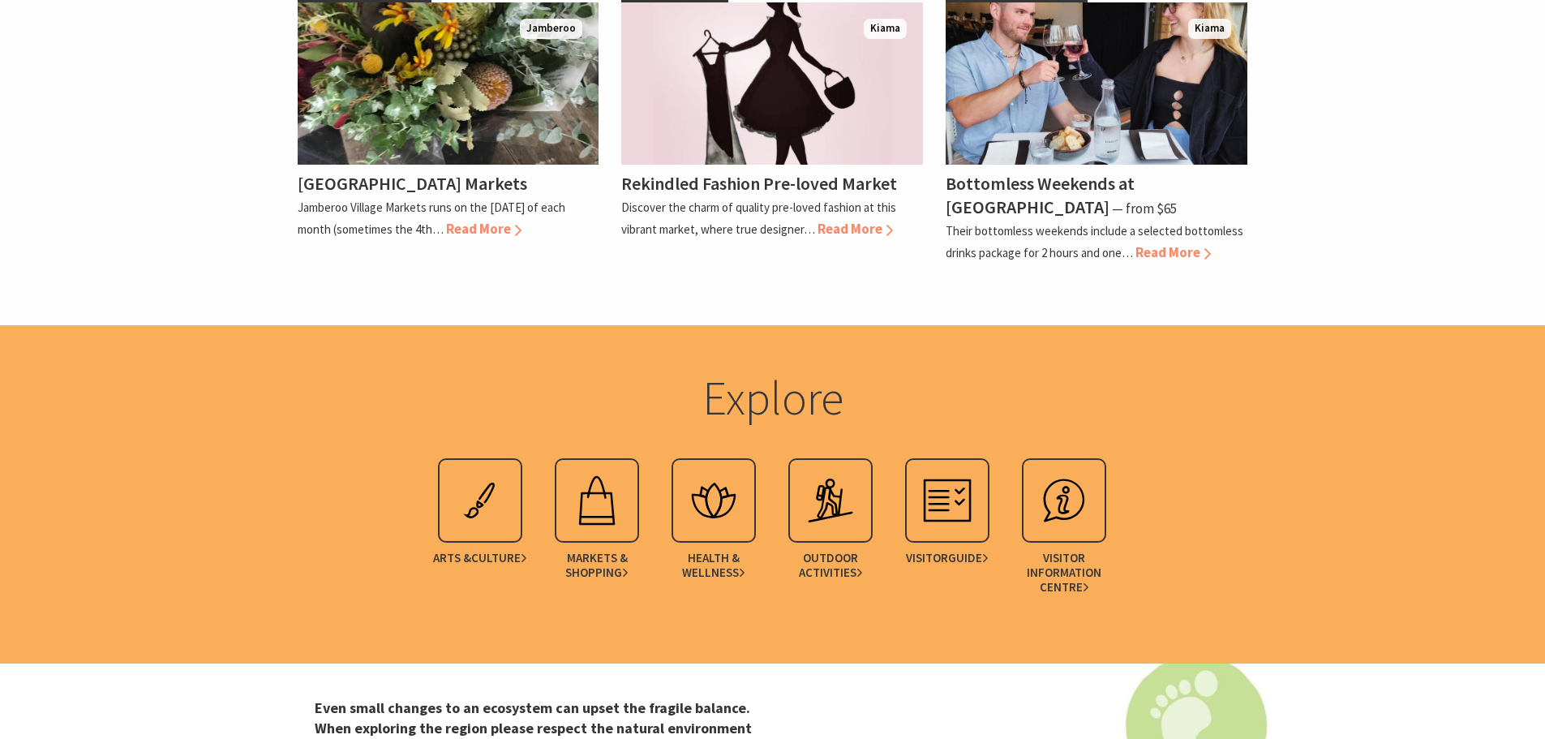
scroll to position [3245, 0]
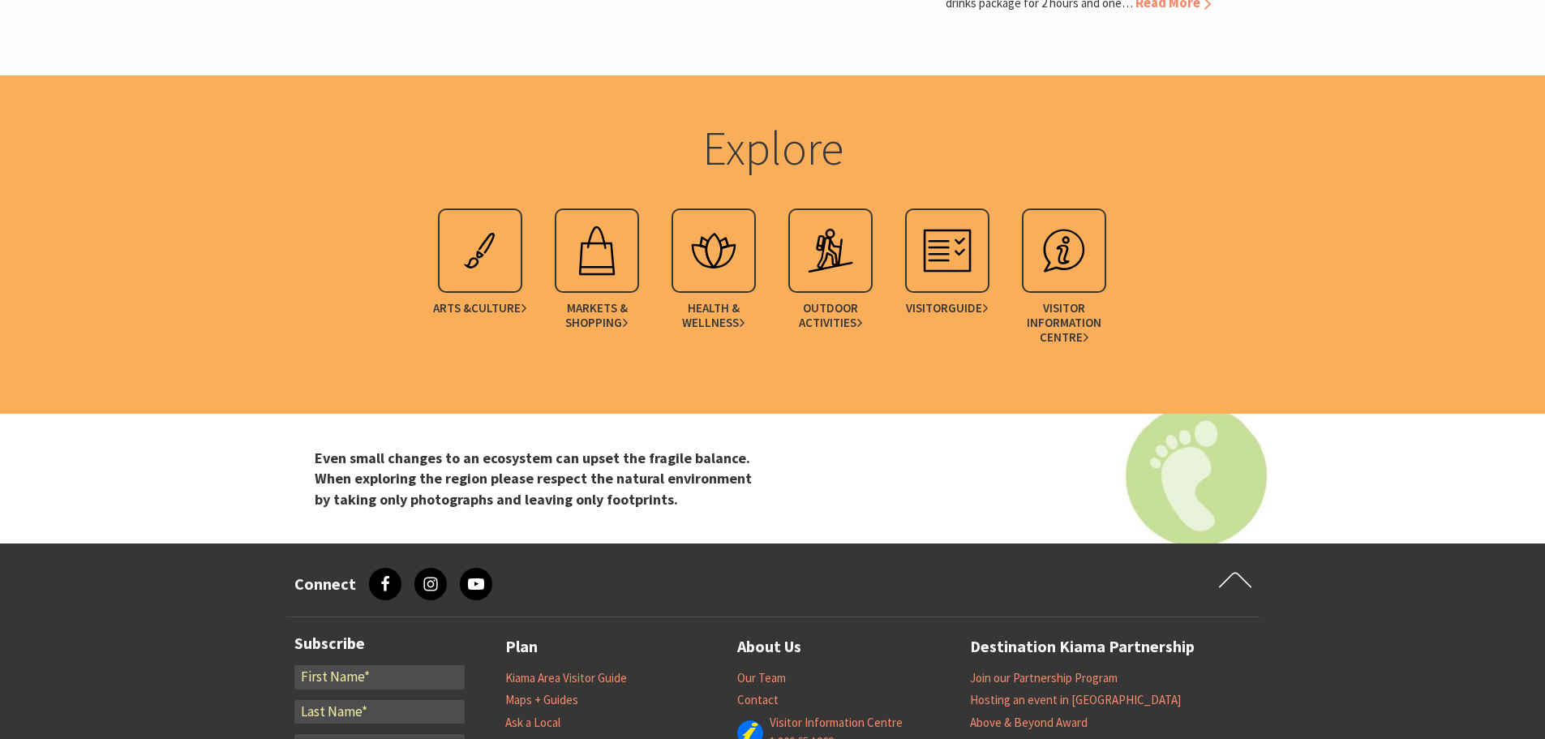
click at [742, 264] on link "Health & Wellness" at bounding box center [714, 280] width 117 height 144
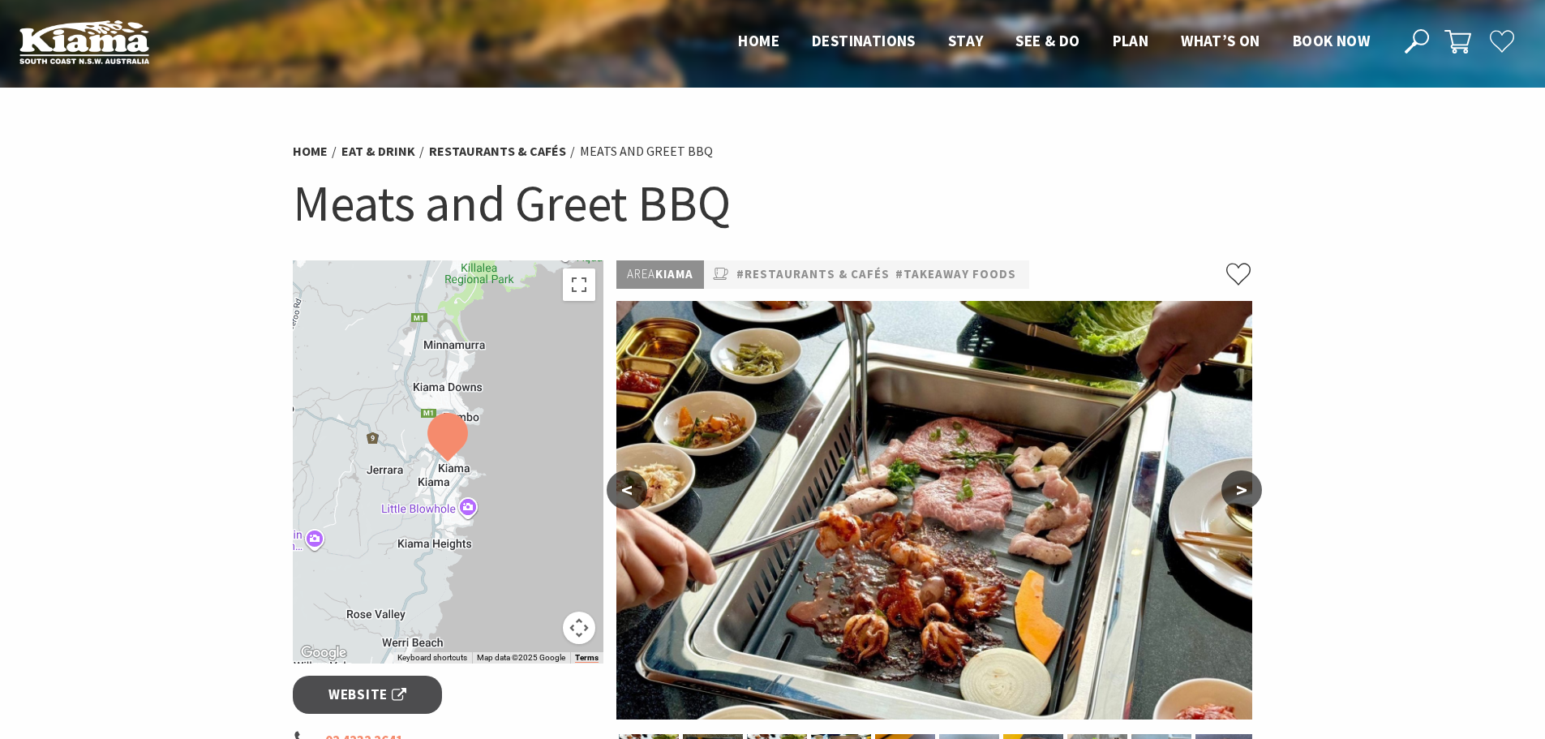
click at [1241, 477] on button ">" at bounding box center [1242, 490] width 41 height 39
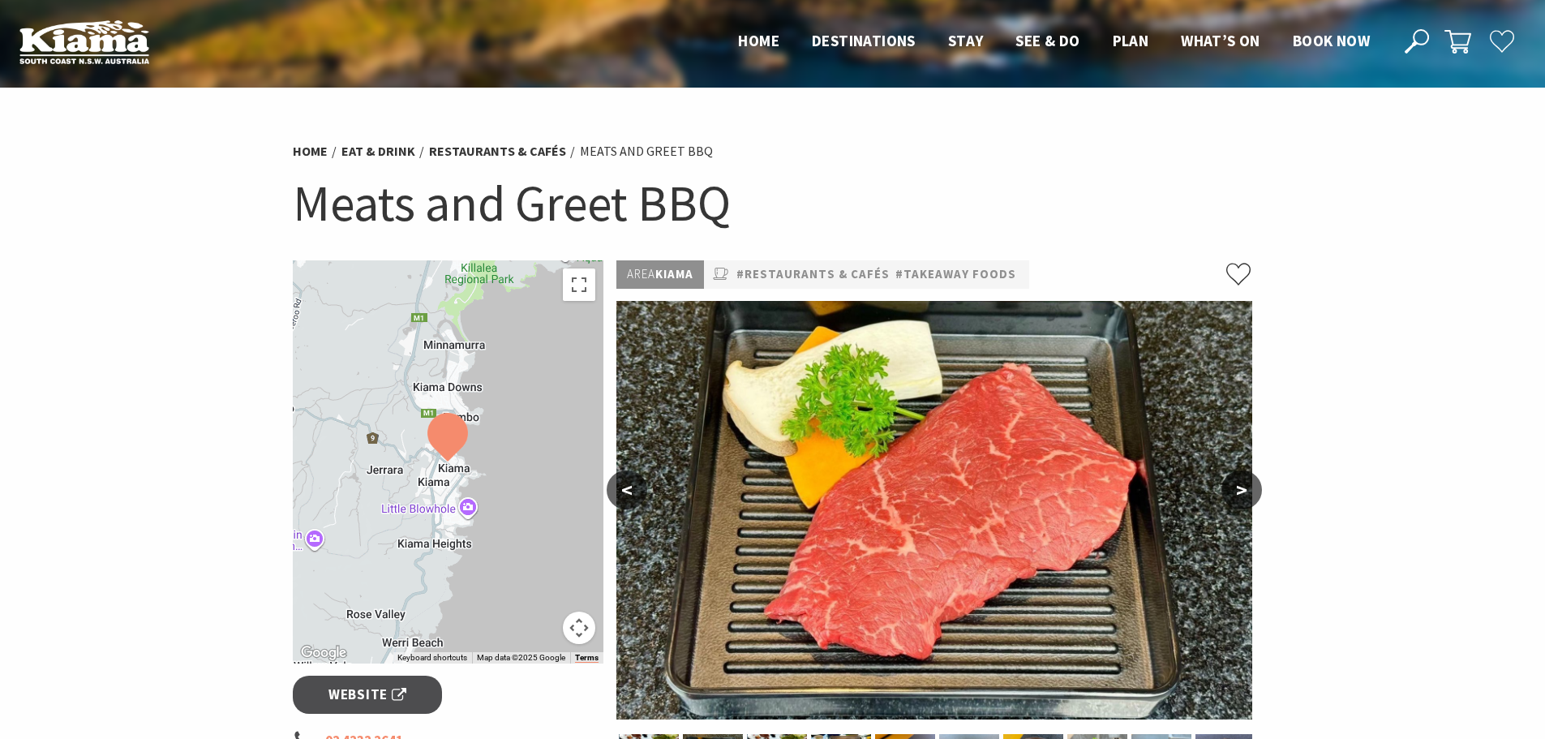
click at [1241, 477] on button ">" at bounding box center [1242, 490] width 41 height 39
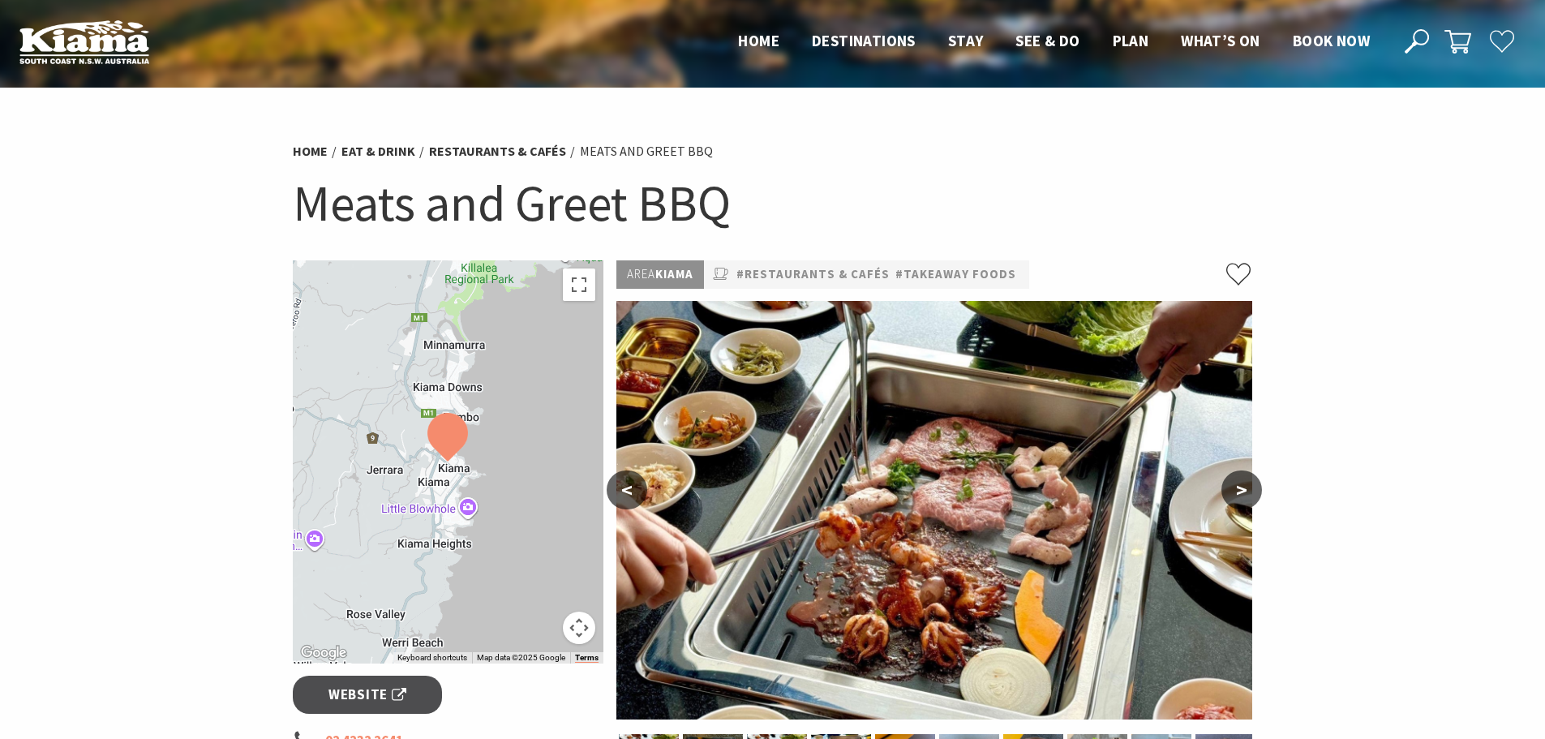
click at [1241, 477] on button ">" at bounding box center [1242, 490] width 41 height 39
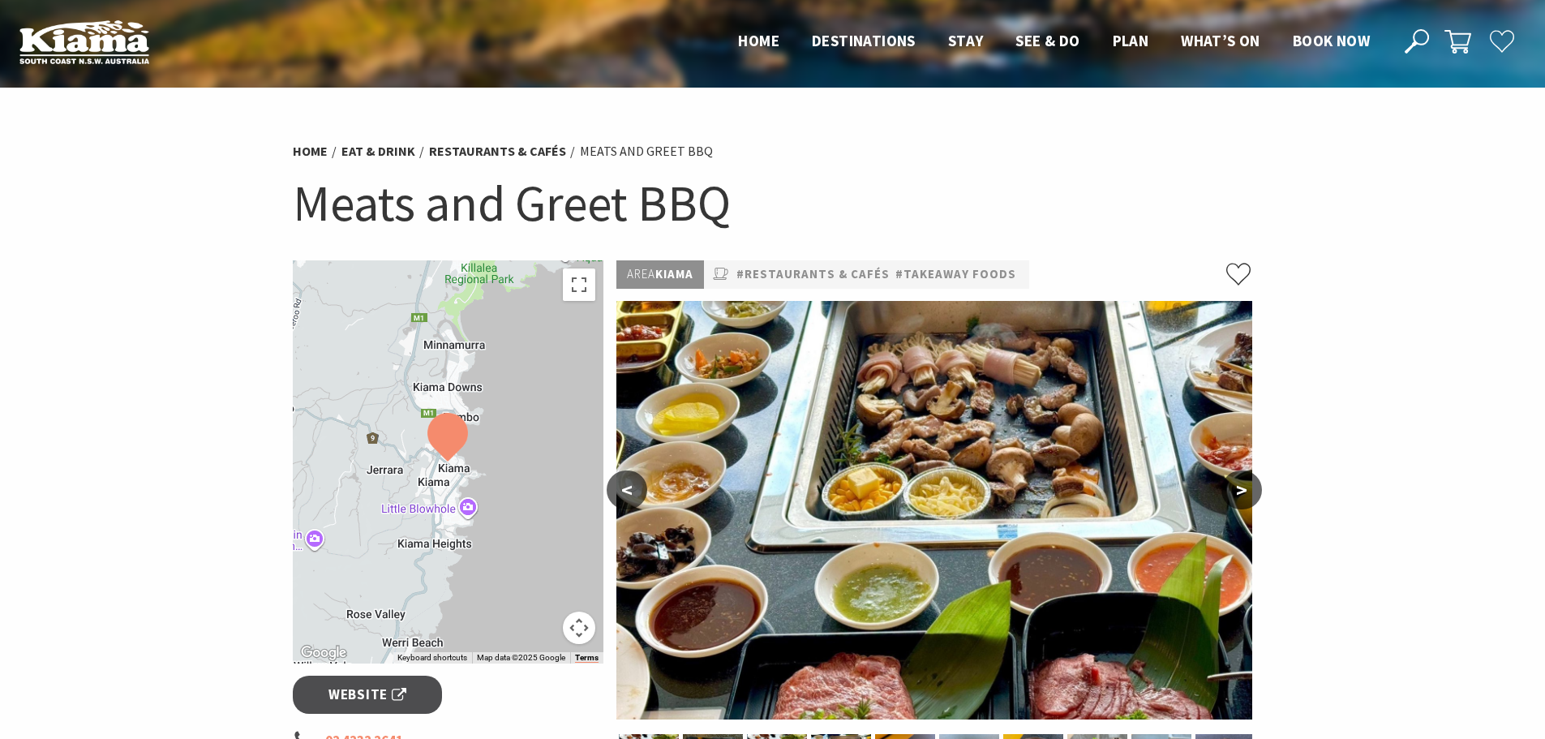
click at [1241, 477] on button ">" at bounding box center [1242, 490] width 41 height 39
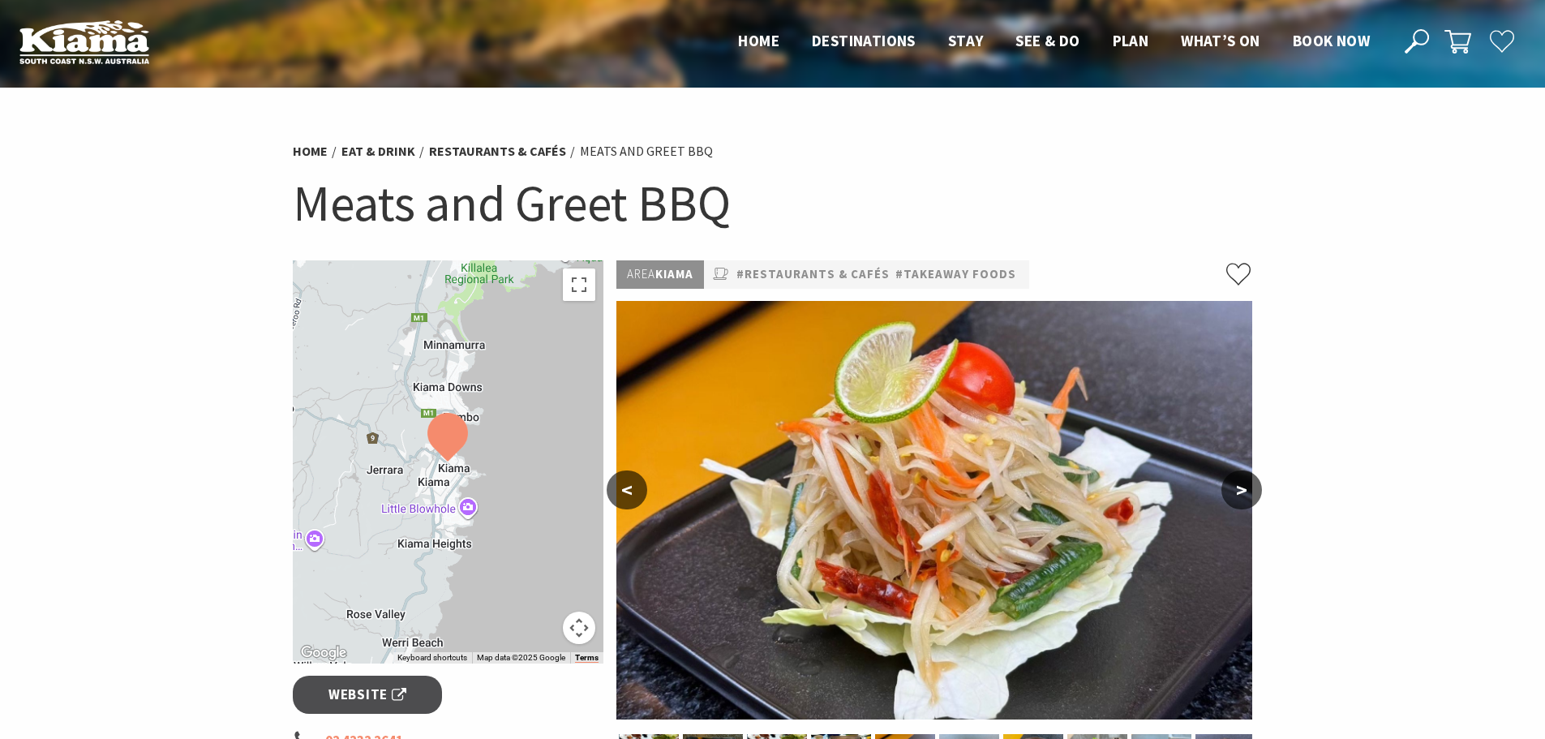
click at [1241, 477] on button ">" at bounding box center [1242, 490] width 41 height 39
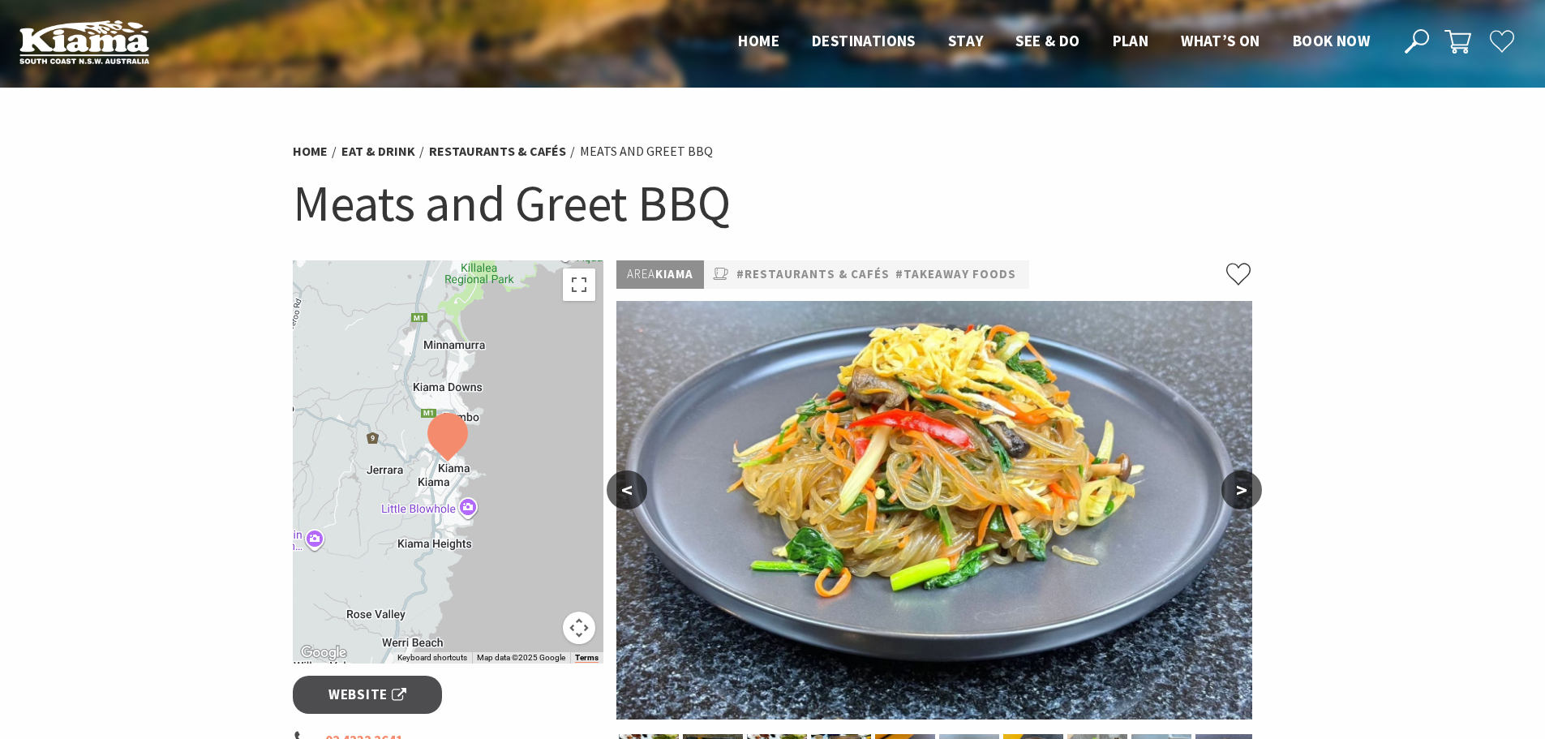
click at [1241, 477] on button ">" at bounding box center [1242, 490] width 41 height 39
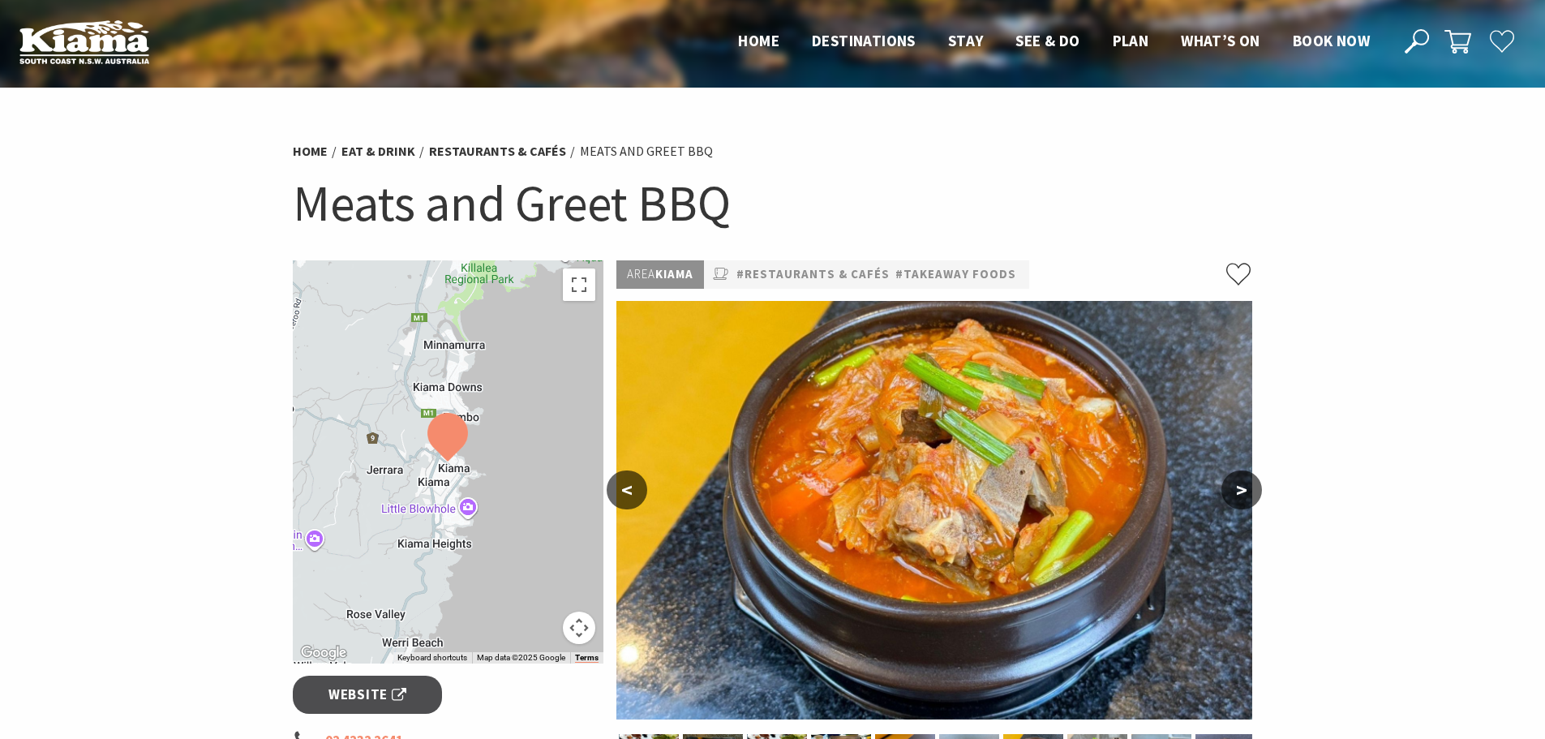
click at [1241, 477] on button ">" at bounding box center [1242, 490] width 41 height 39
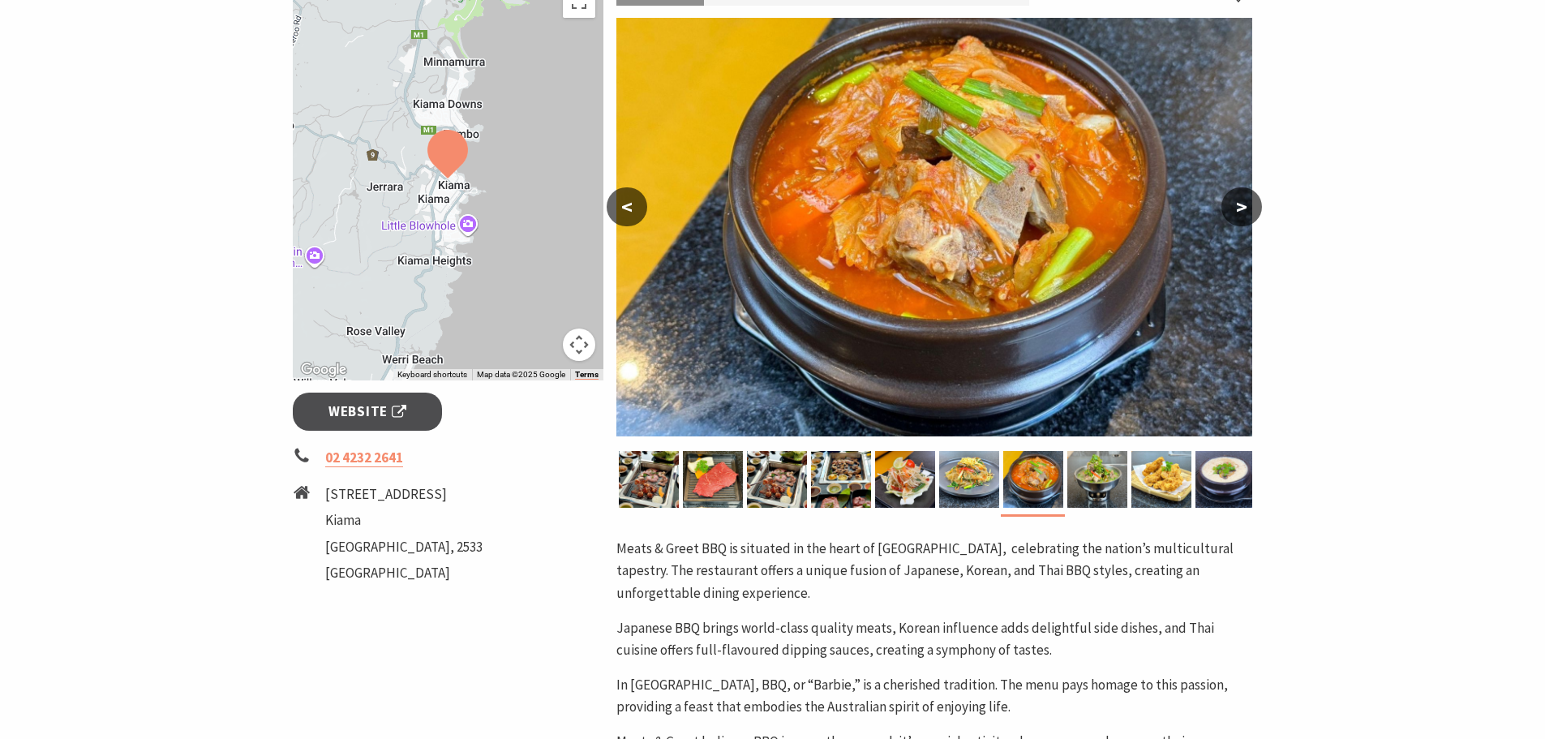
scroll to position [325, 0]
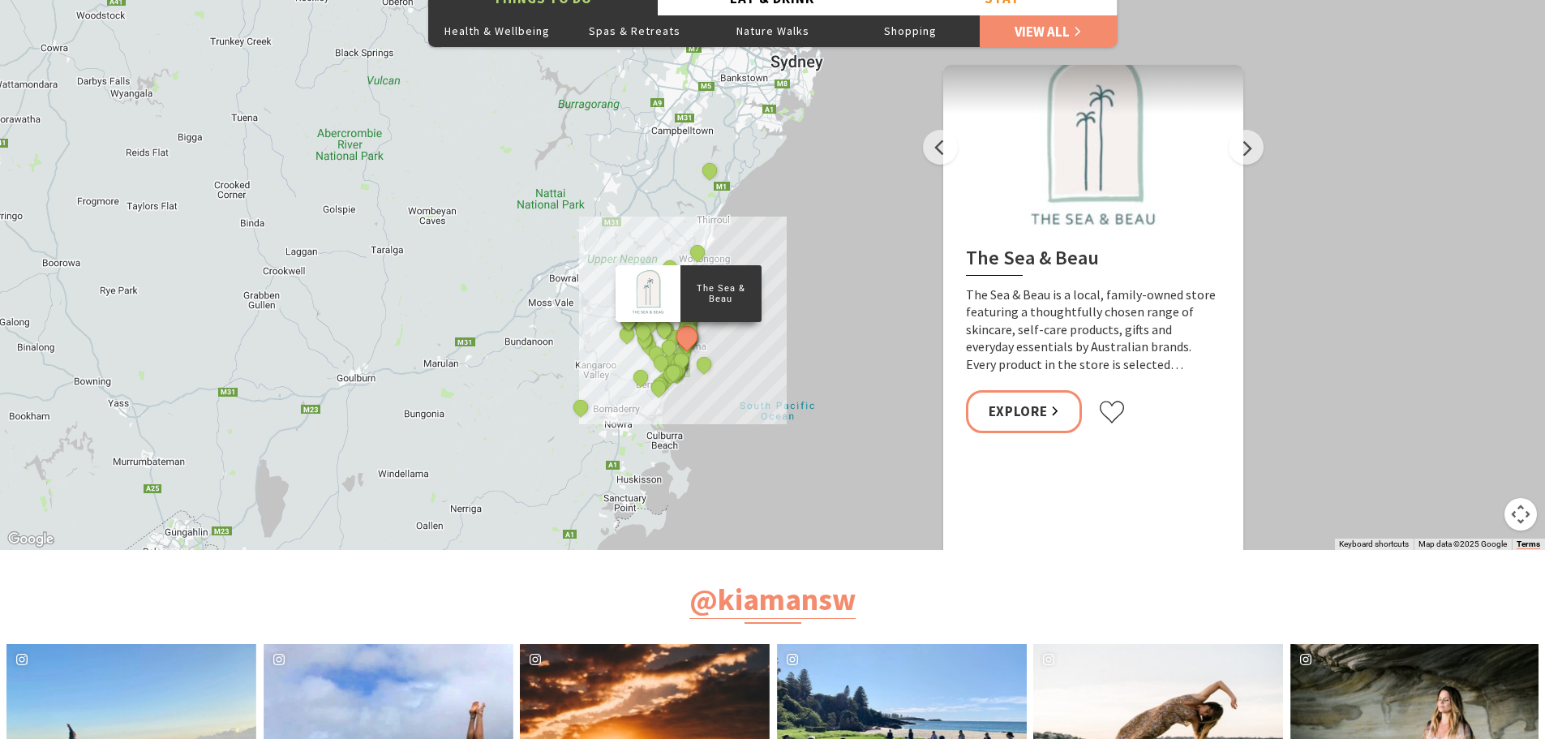
scroll to position [2677, 0]
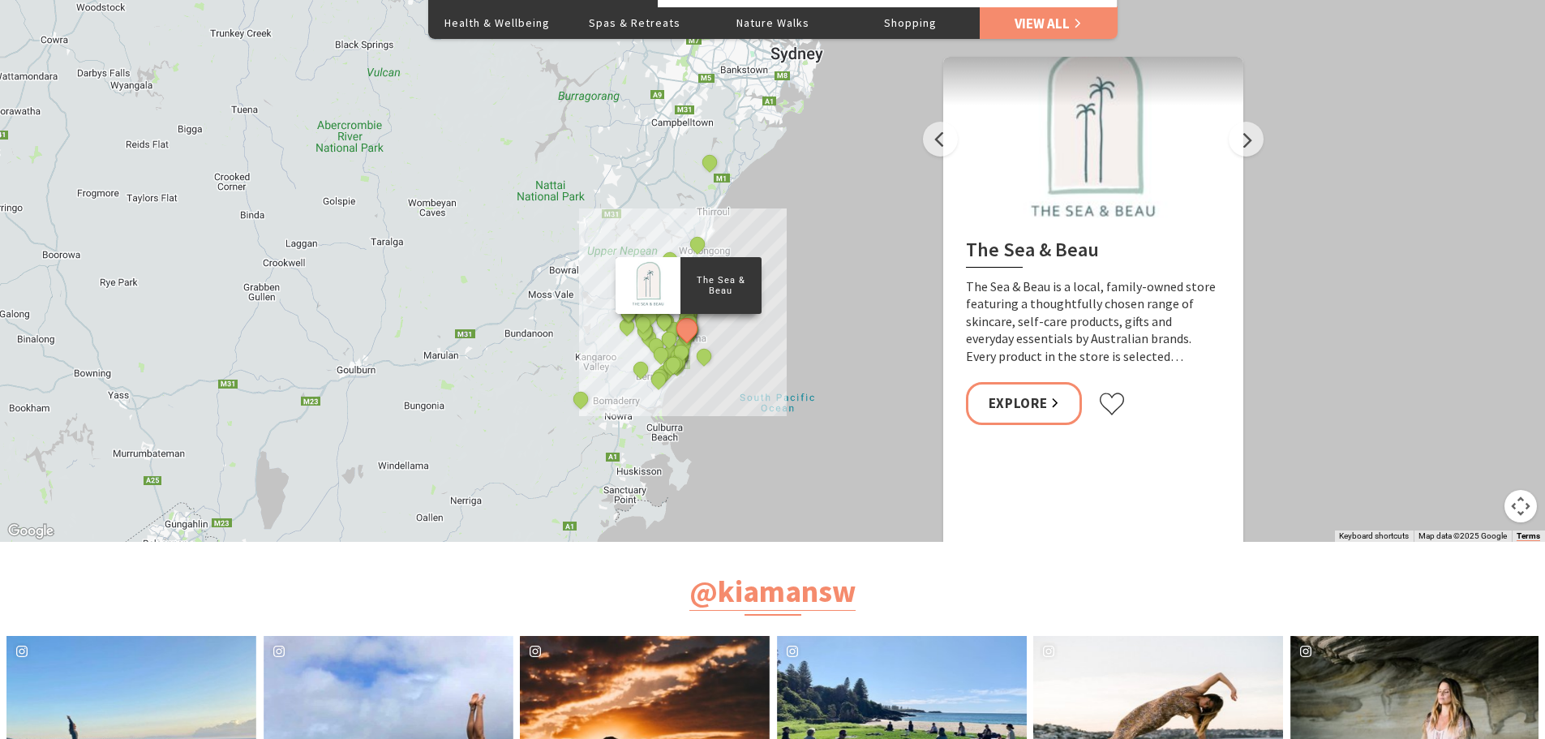
click at [1262, 140] on button "Next" at bounding box center [1246, 139] width 35 height 35
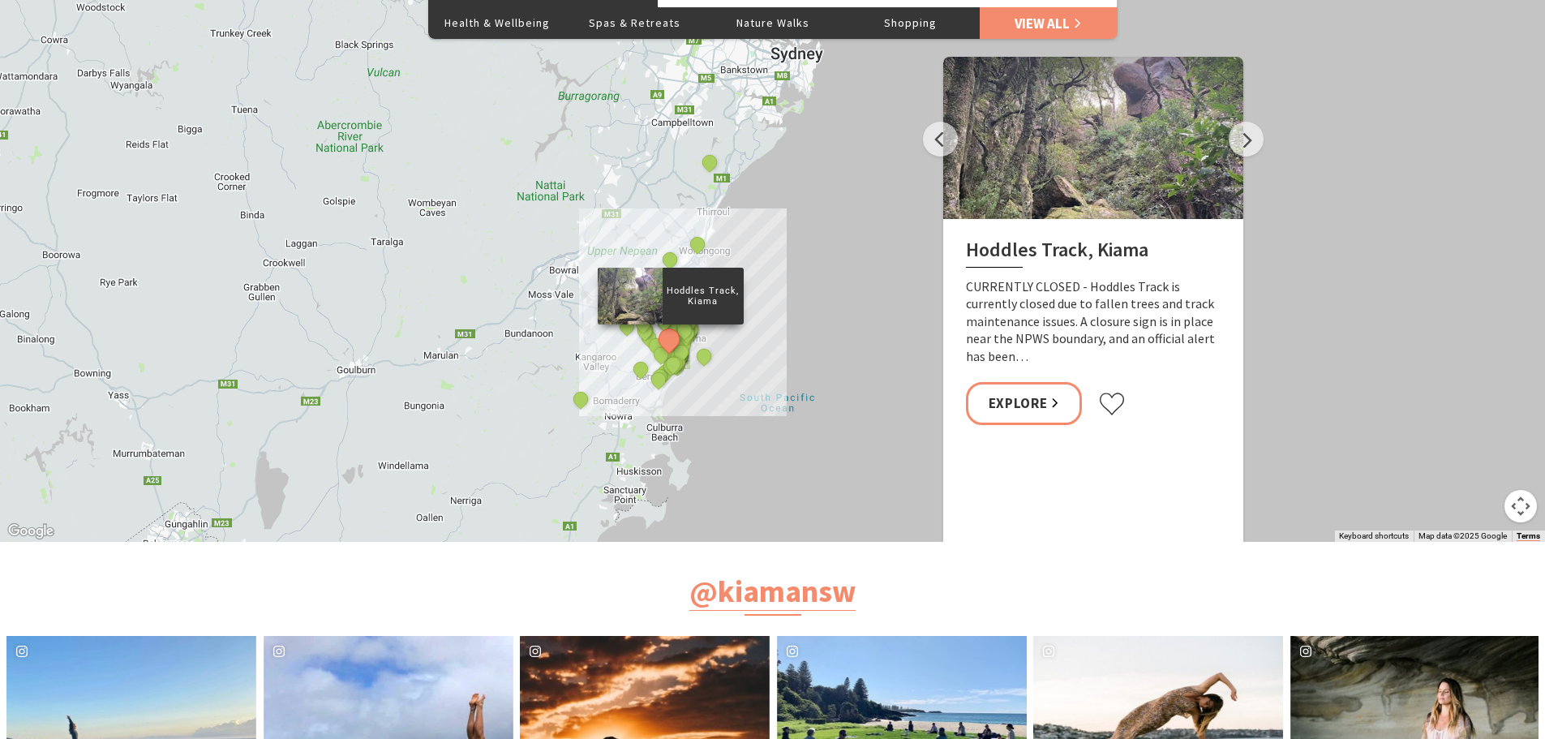
click at [1262, 140] on button "Next" at bounding box center [1246, 139] width 35 height 35
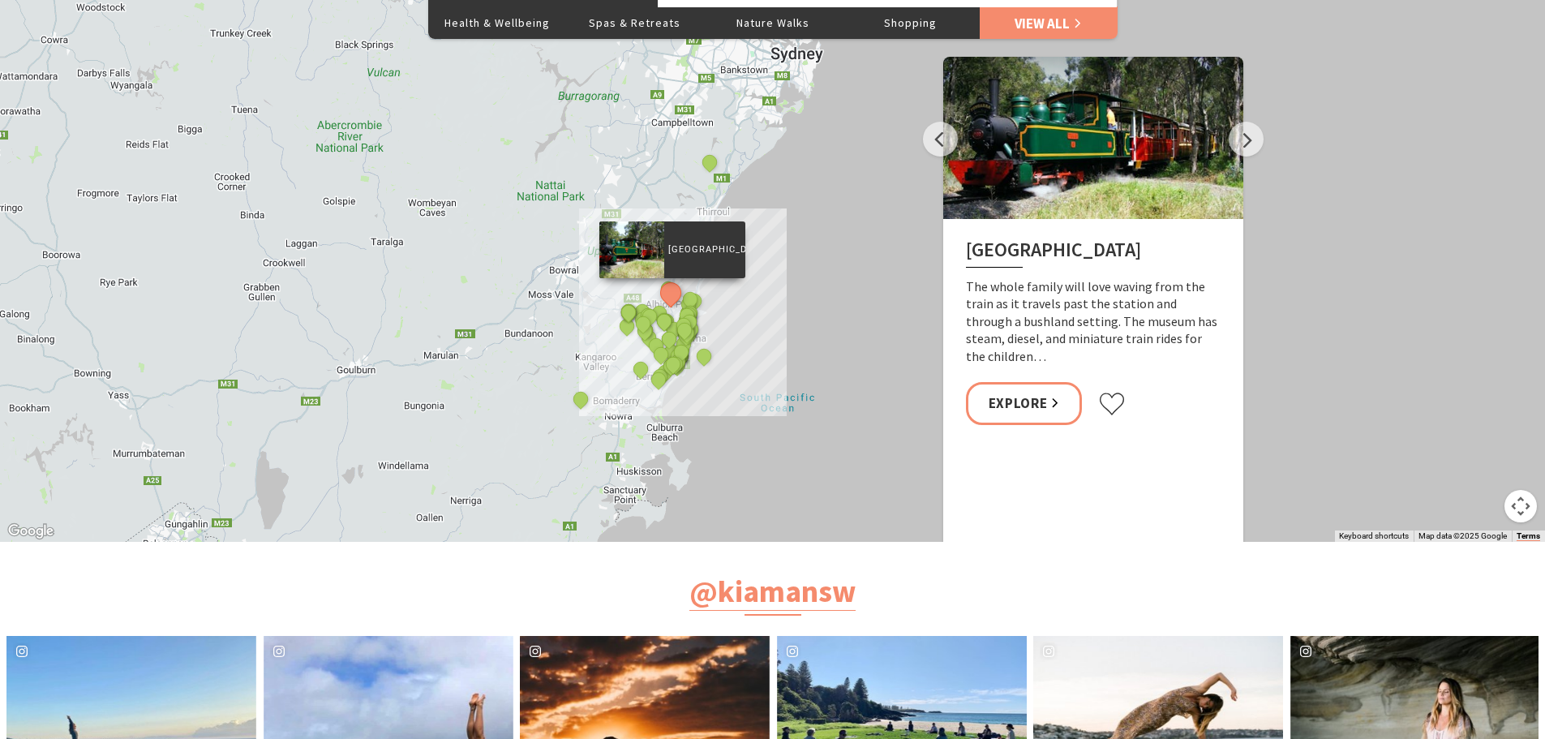
click at [942, 134] on button "Previous" at bounding box center [940, 139] width 35 height 35
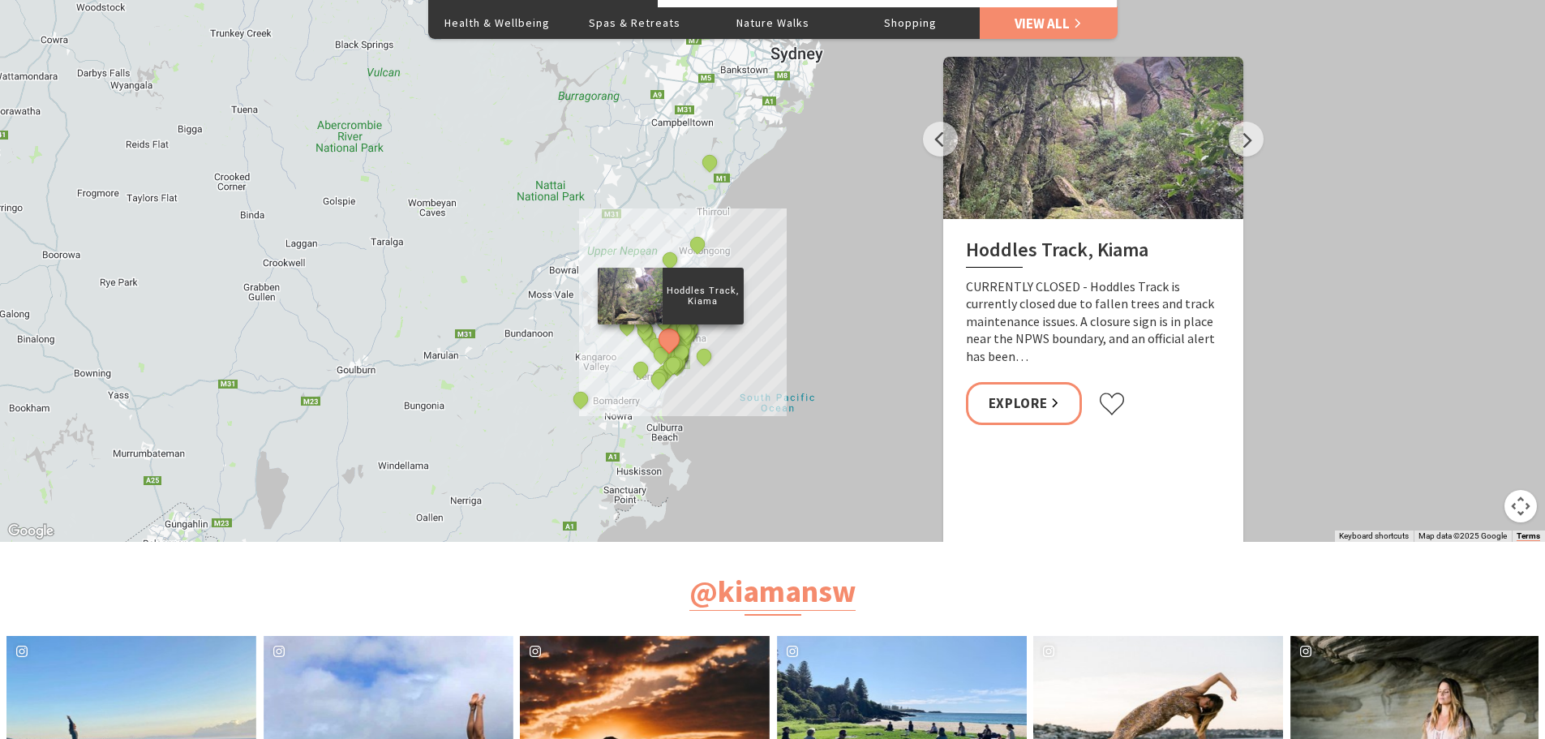
click at [1256, 142] on button "Next" at bounding box center [1246, 139] width 35 height 35
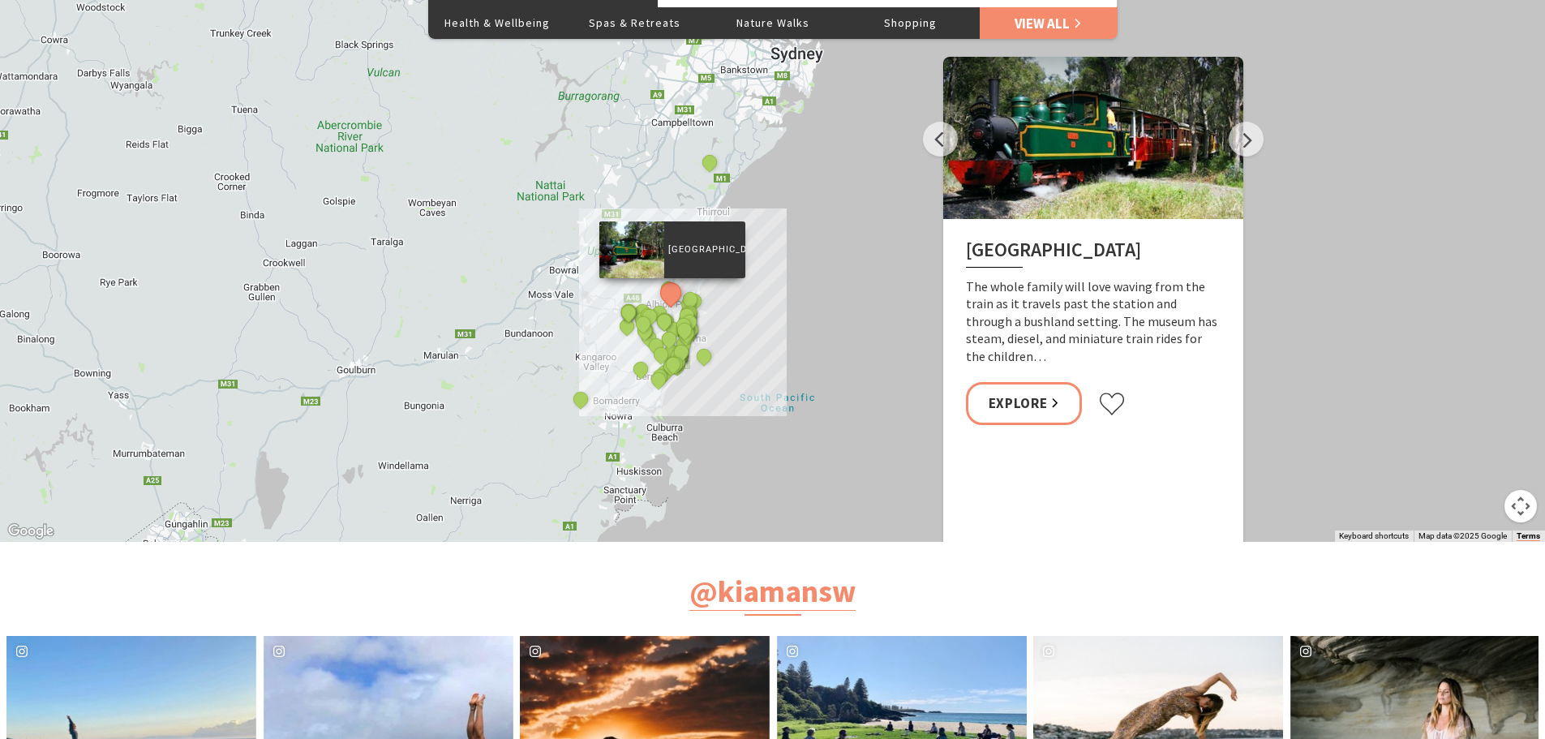
click at [1256, 142] on button "Next" at bounding box center [1246, 139] width 35 height 35
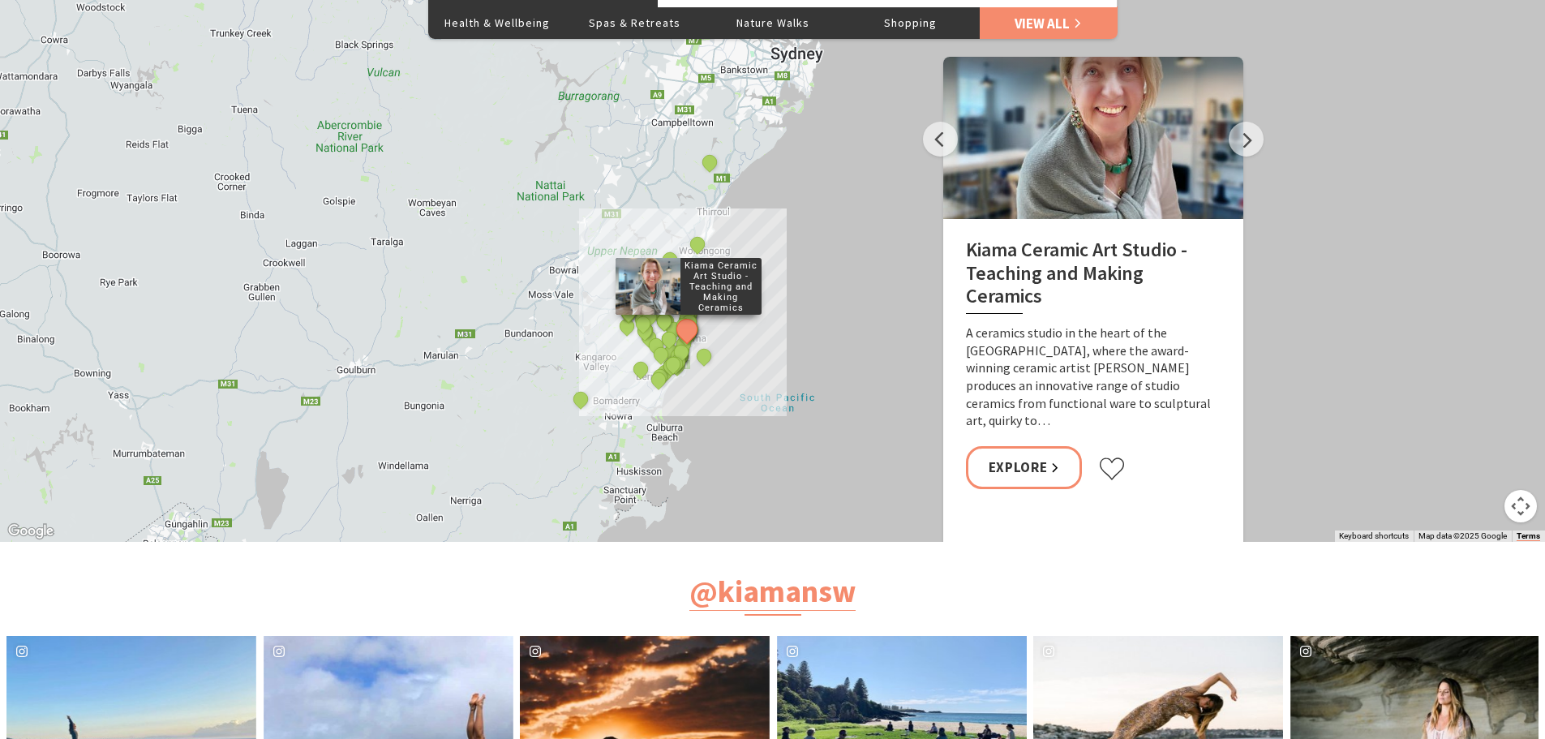
click at [1256, 142] on button "Next" at bounding box center [1246, 139] width 35 height 35
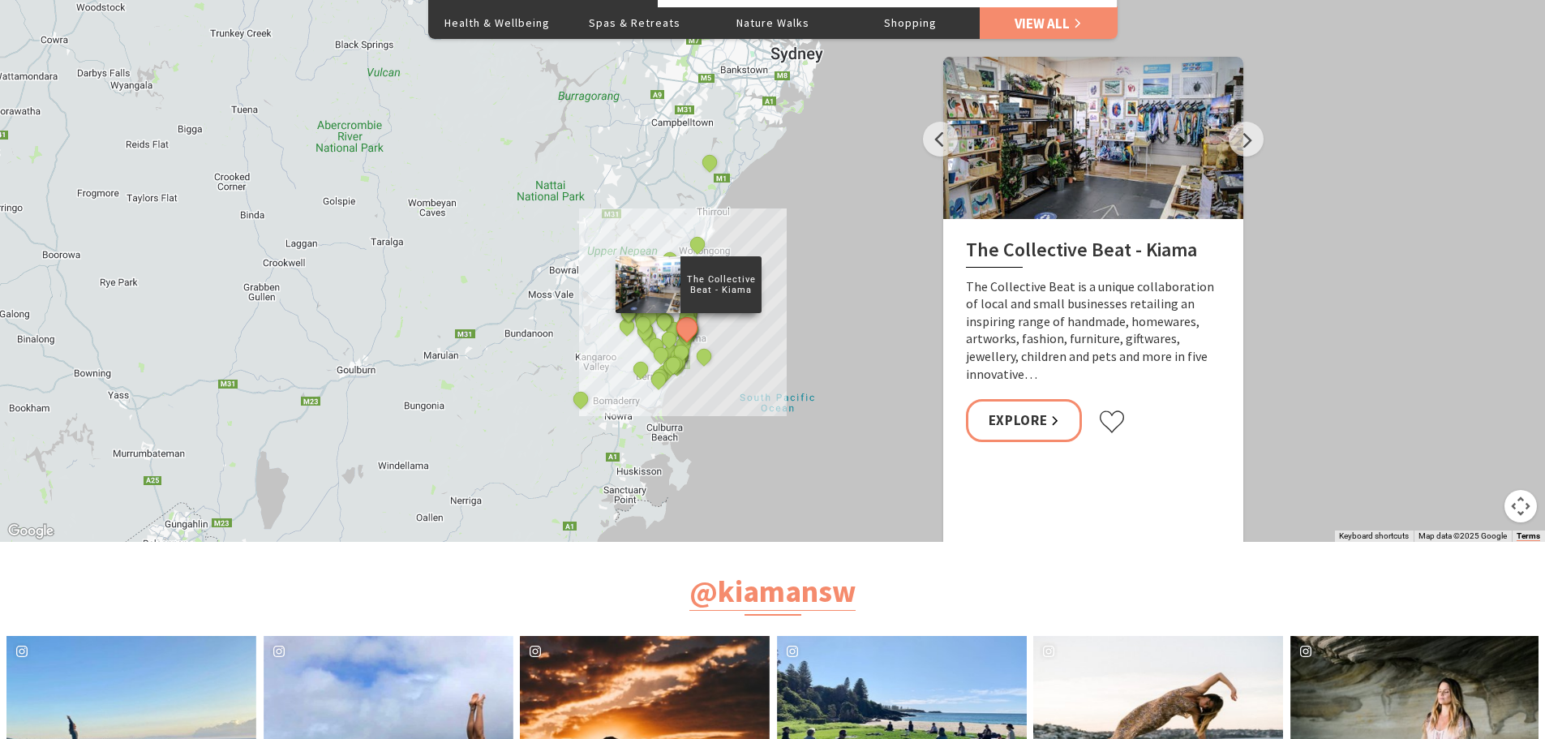
click at [1256, 142] on button "Next" at bounding box center [1246, 139] width 35 height 35
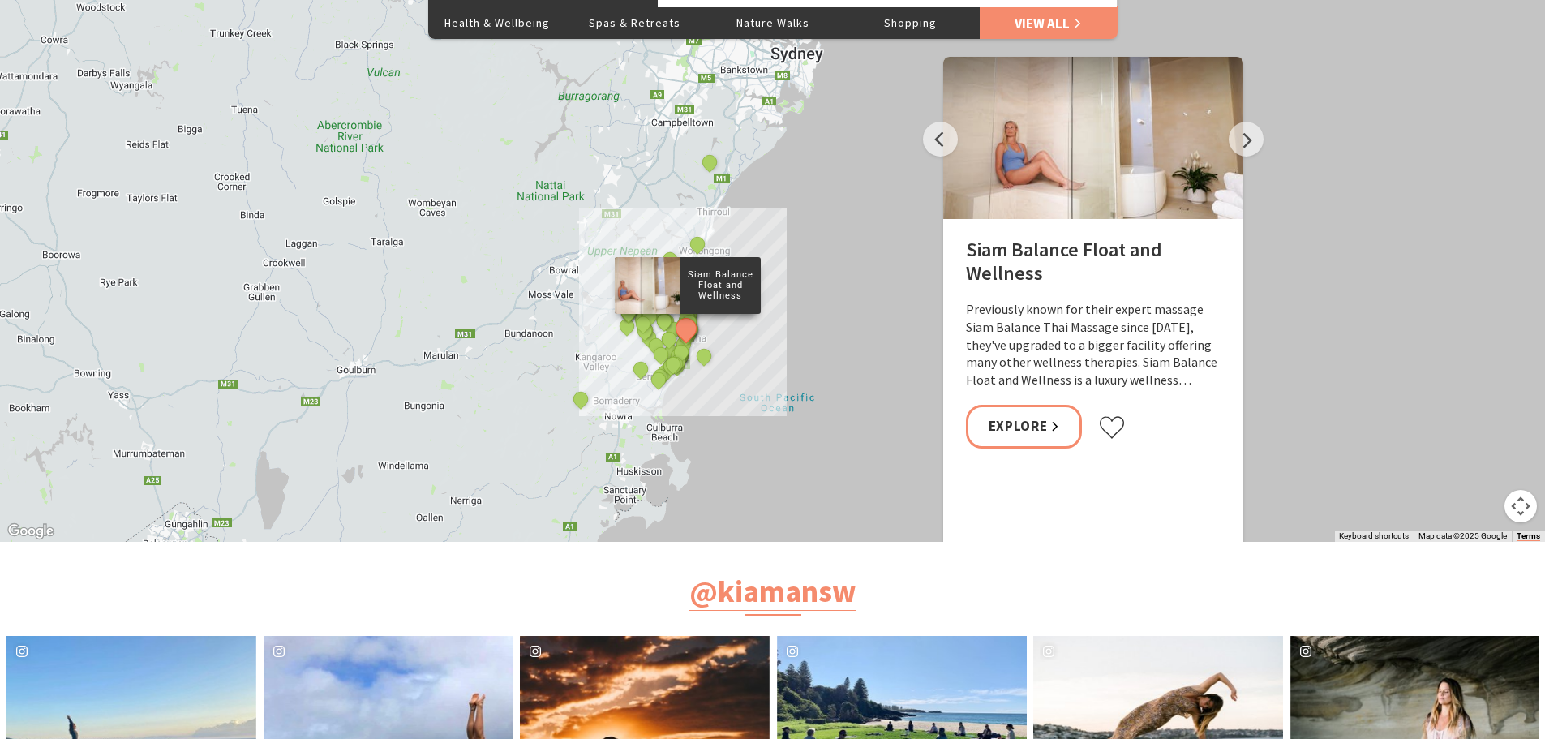
click at [1256, 142] on button "Next" at bounding box center [1246, 139] width 35 height 35
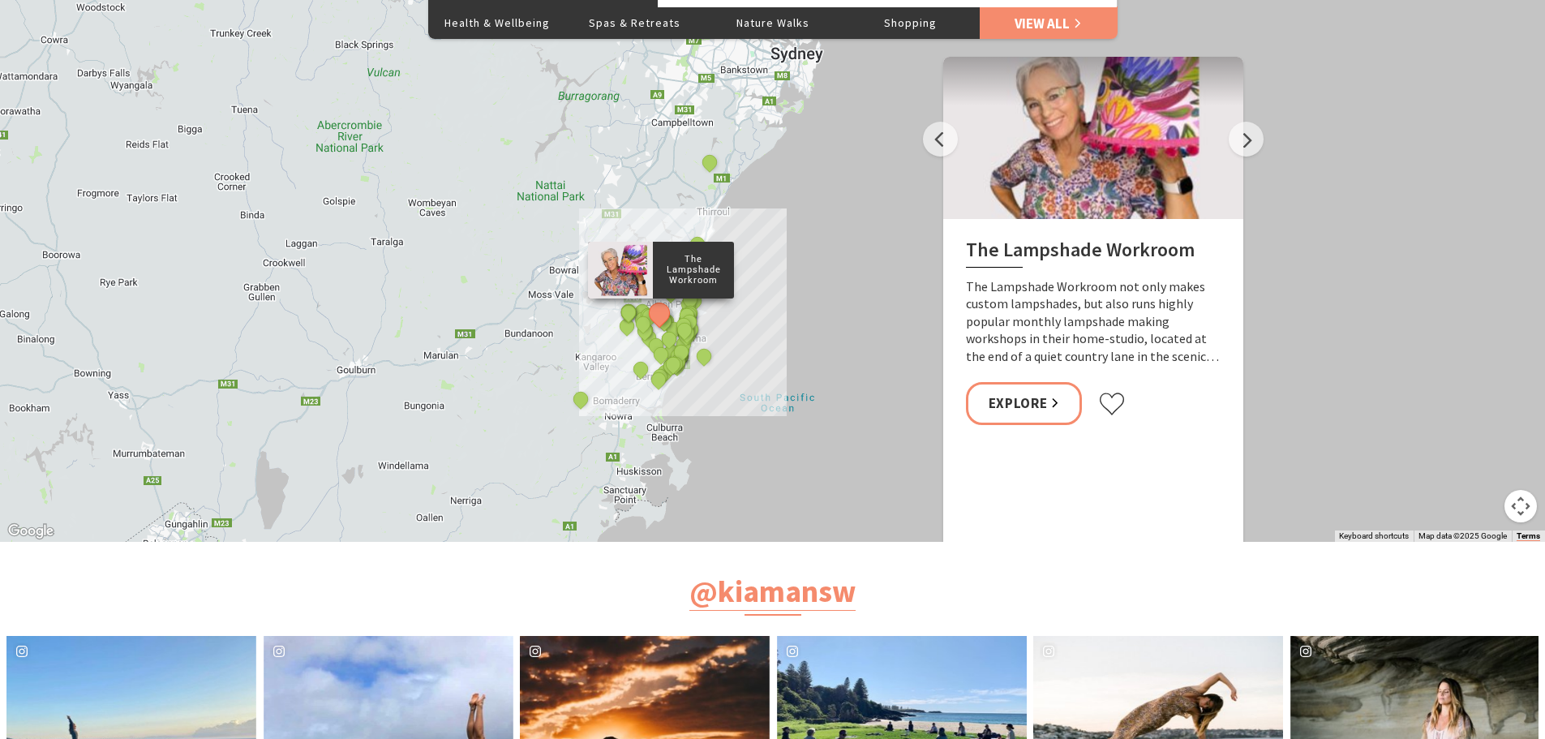
click at [1256, 142] on button "Next" at bounding box center [1246, 139] width 35 height 35
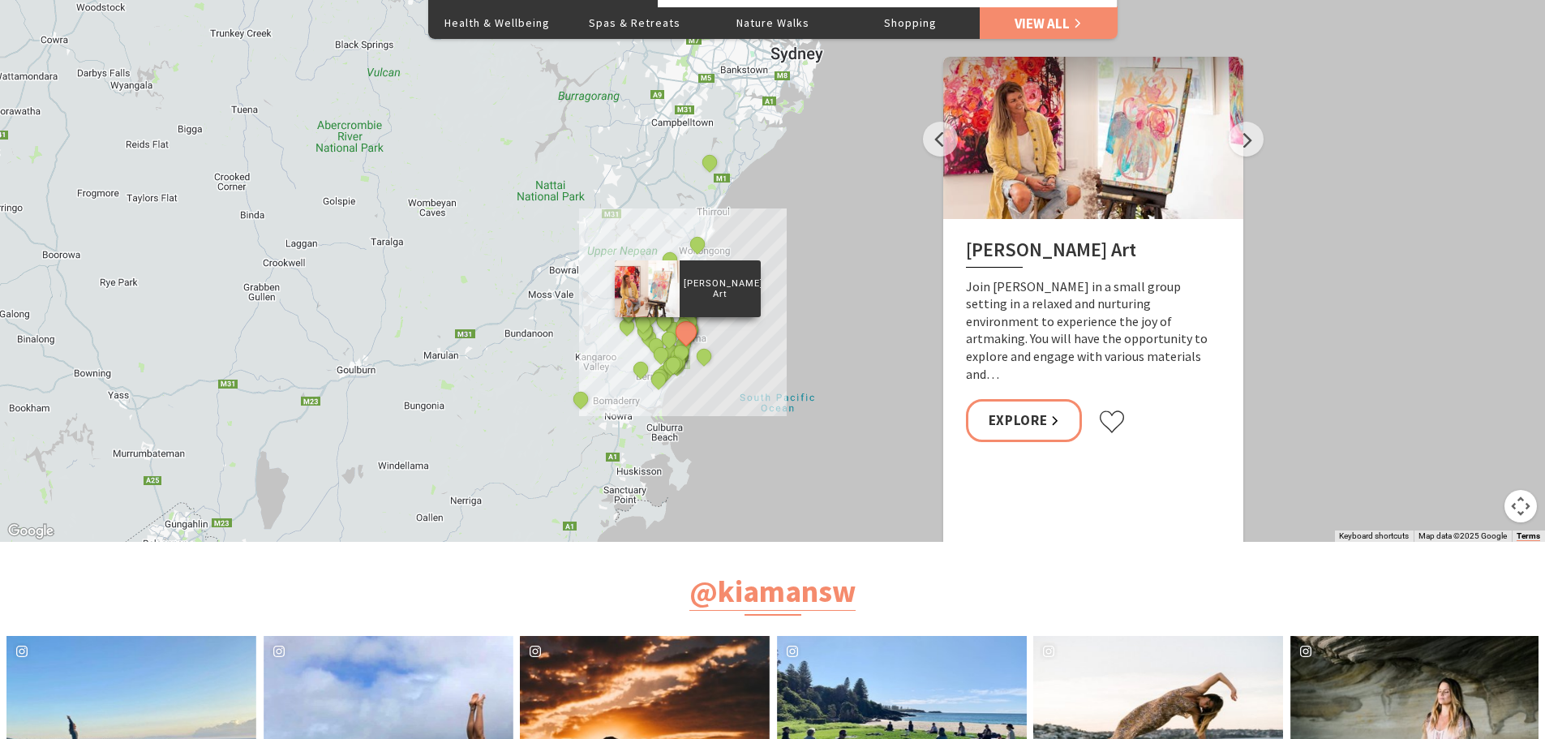
click at [1256, 142] on button "Next" at bounding box center [1246, 139] width 35 height 35
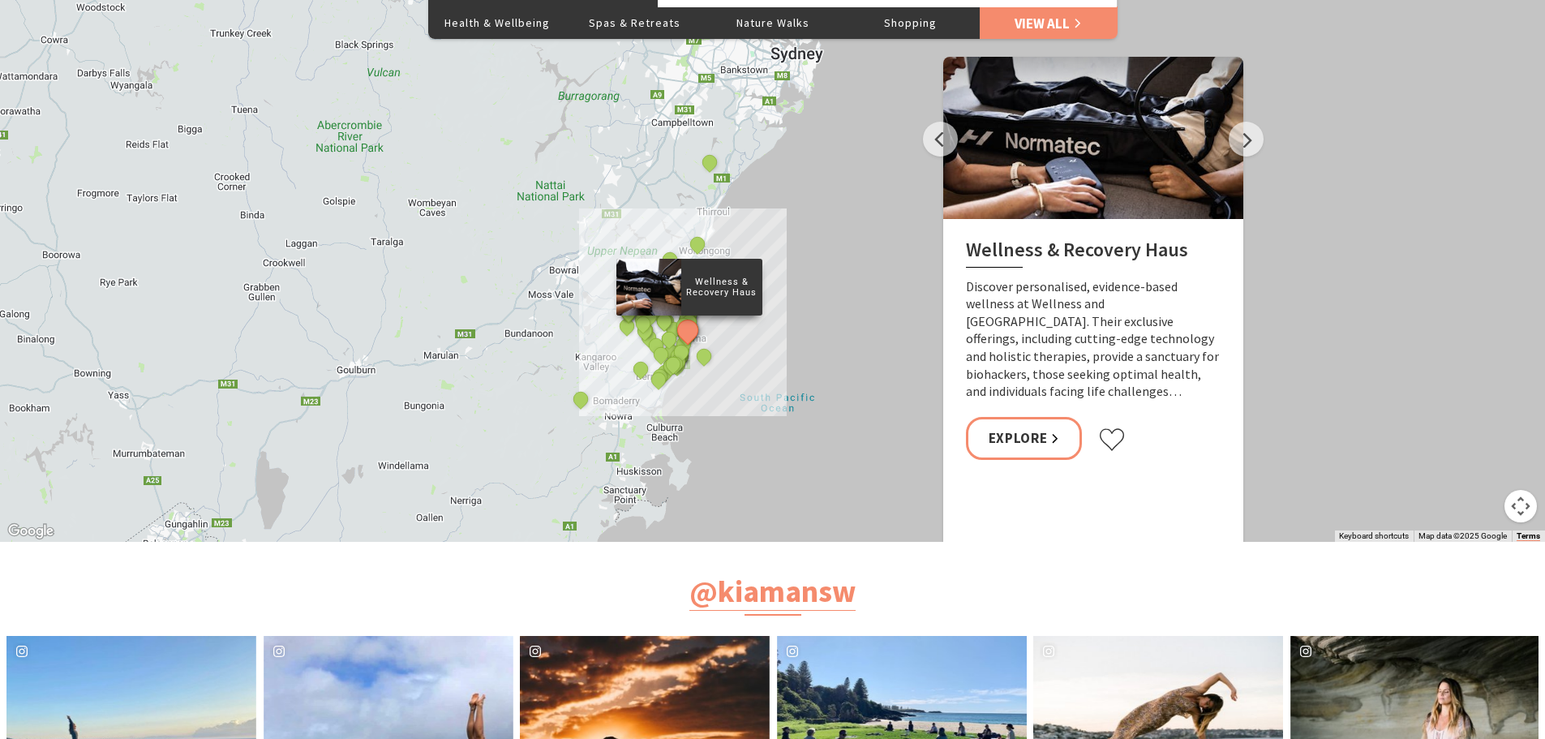
click at [1256, 142] on button "Next" at bounding box center [1246, 139] width 35 height 35
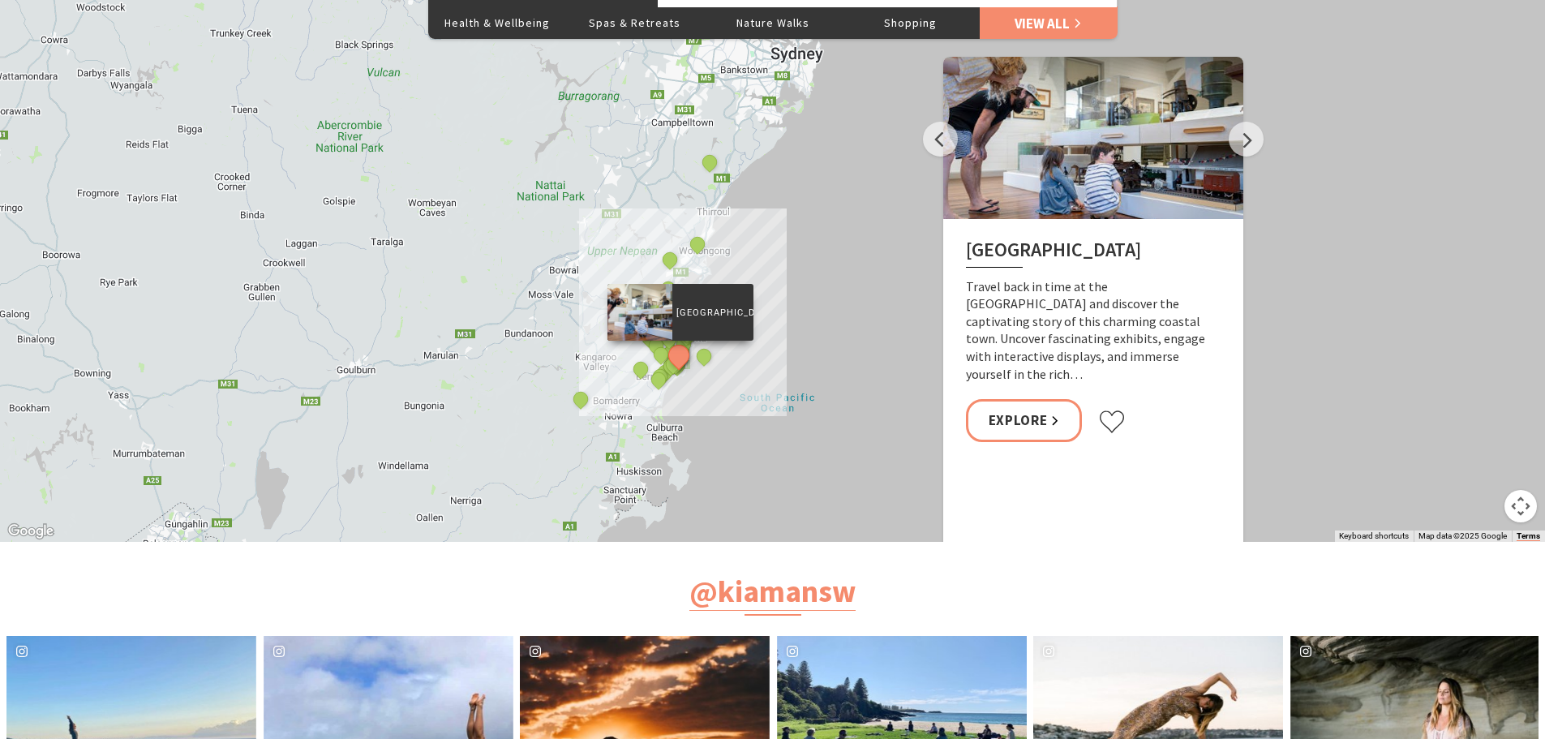
click at [1256, 142] on button "Next" at bounding box center [1246, 139] width 35 height 35
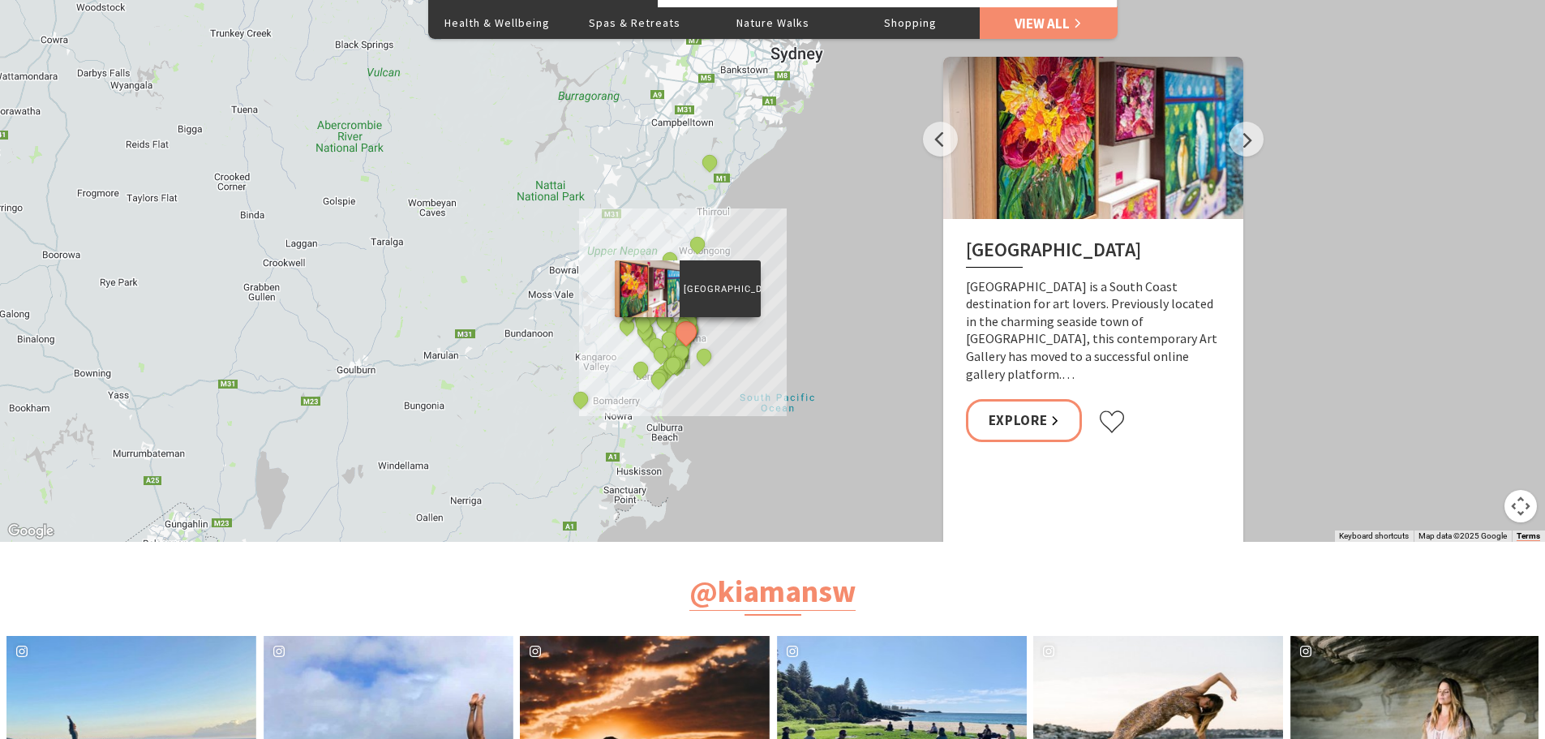
click at [1256, 142] on button "Next" at bounding box center [1246, 139] width 35 height 35
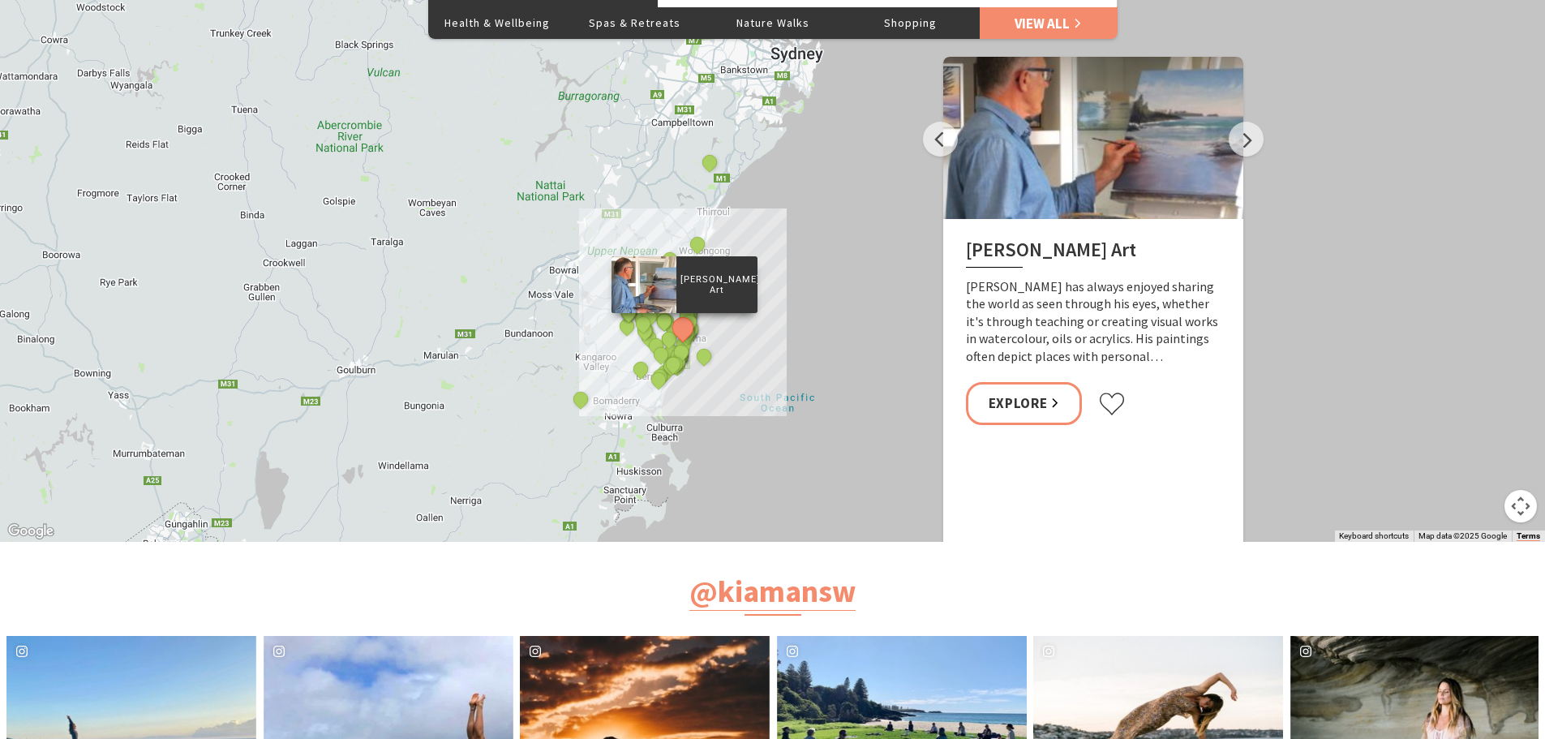
click at [1256, 142] on button "Next" at bounding box center [1246, 139] width 35 height 35
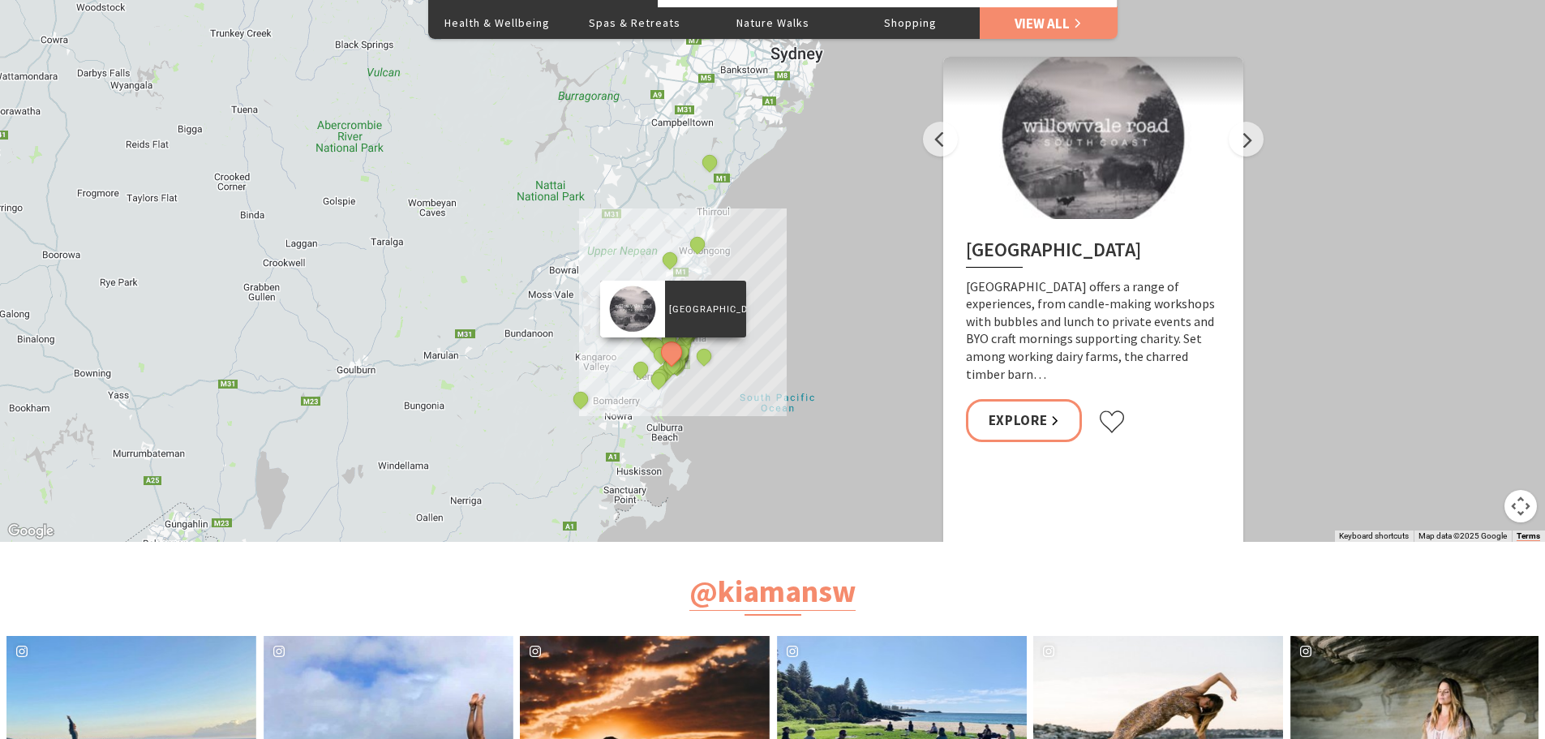
click at [1256, 142] on button "Next" at bounding box center [1246, 139] width 35 height 35
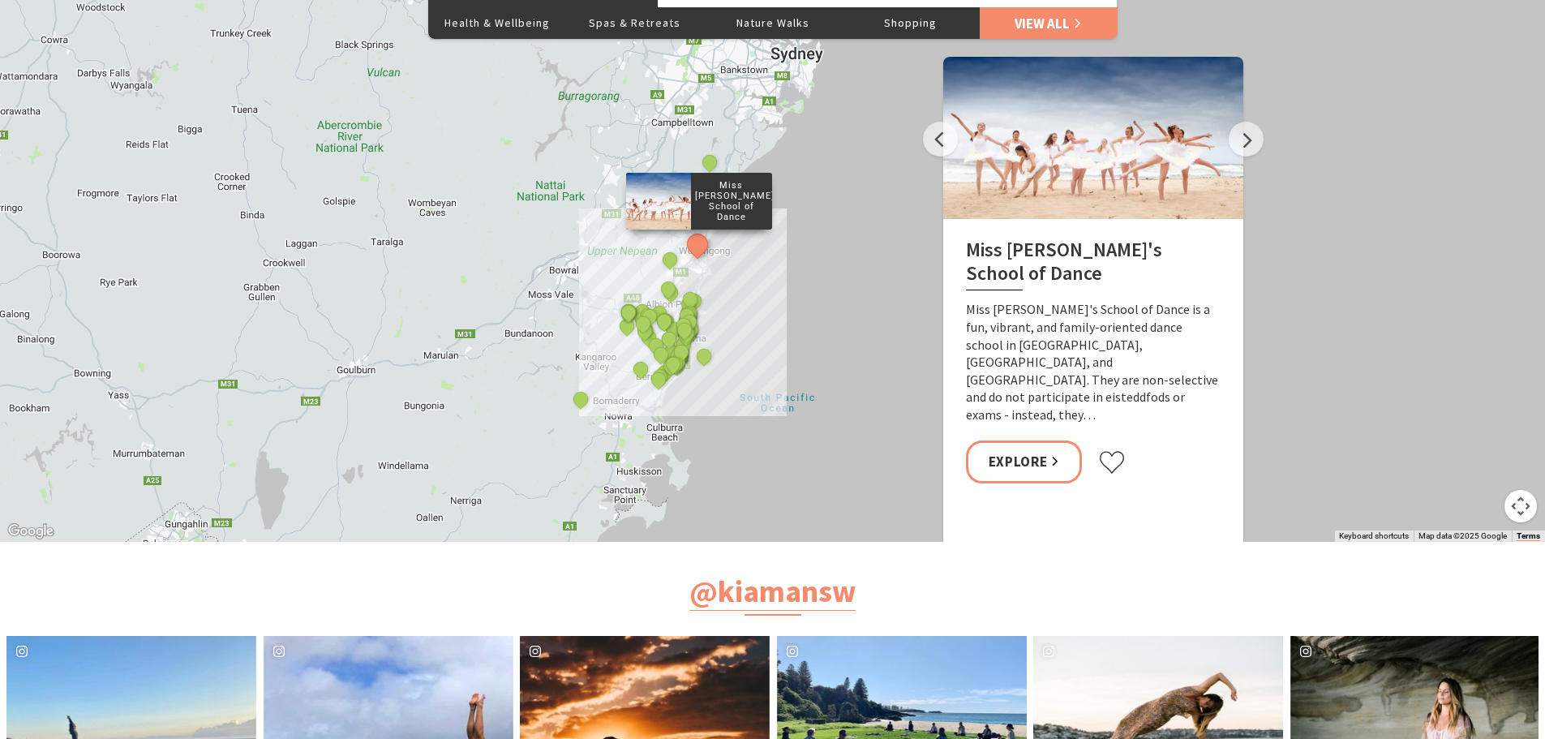
click at [1256, 142] on button "Next" at bounding box center [1246, 139] width 35 height 35
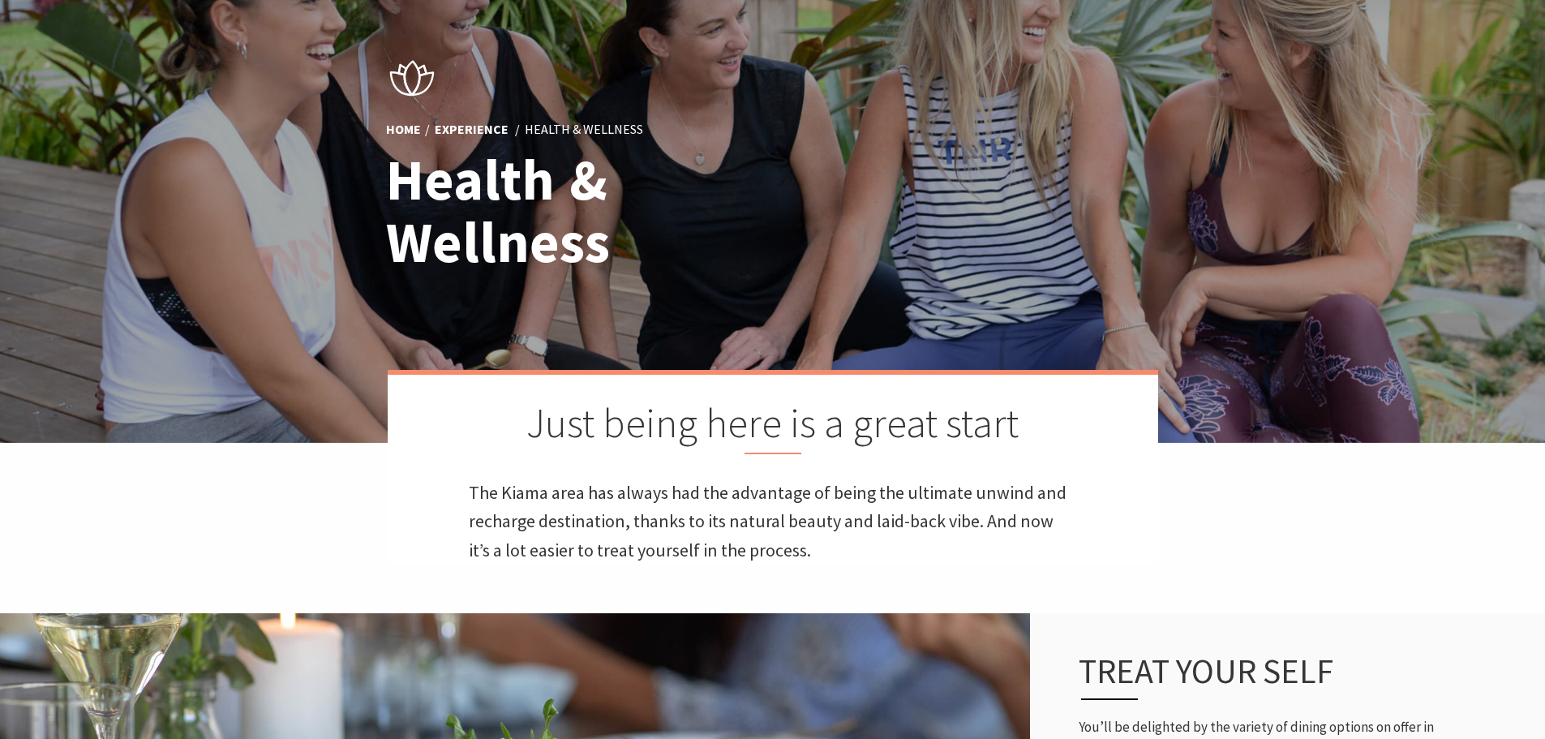
scroll to position [0, 0]
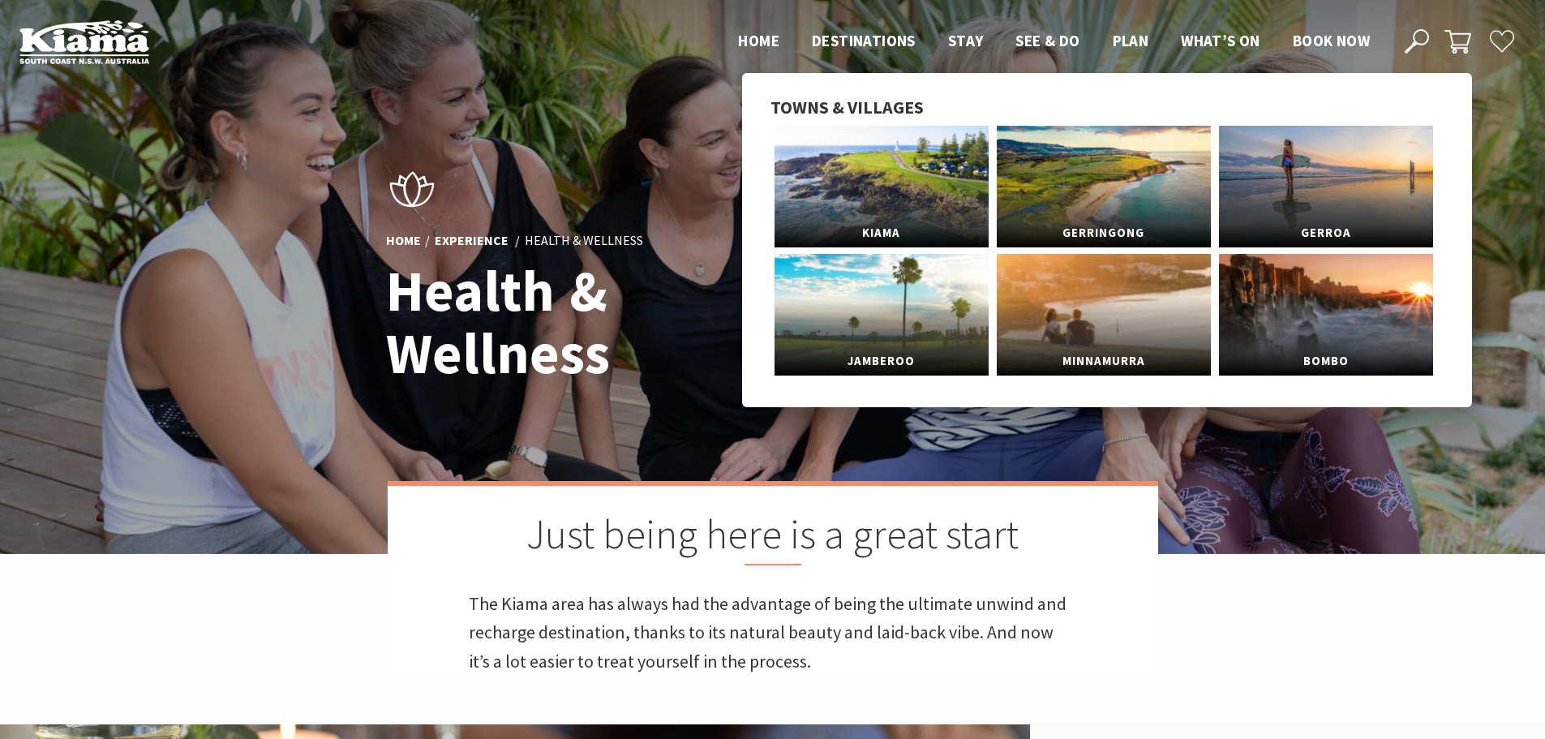
click at [911, 172] on link "Kiama" at bounding box center [882, 187] width 214 height 122
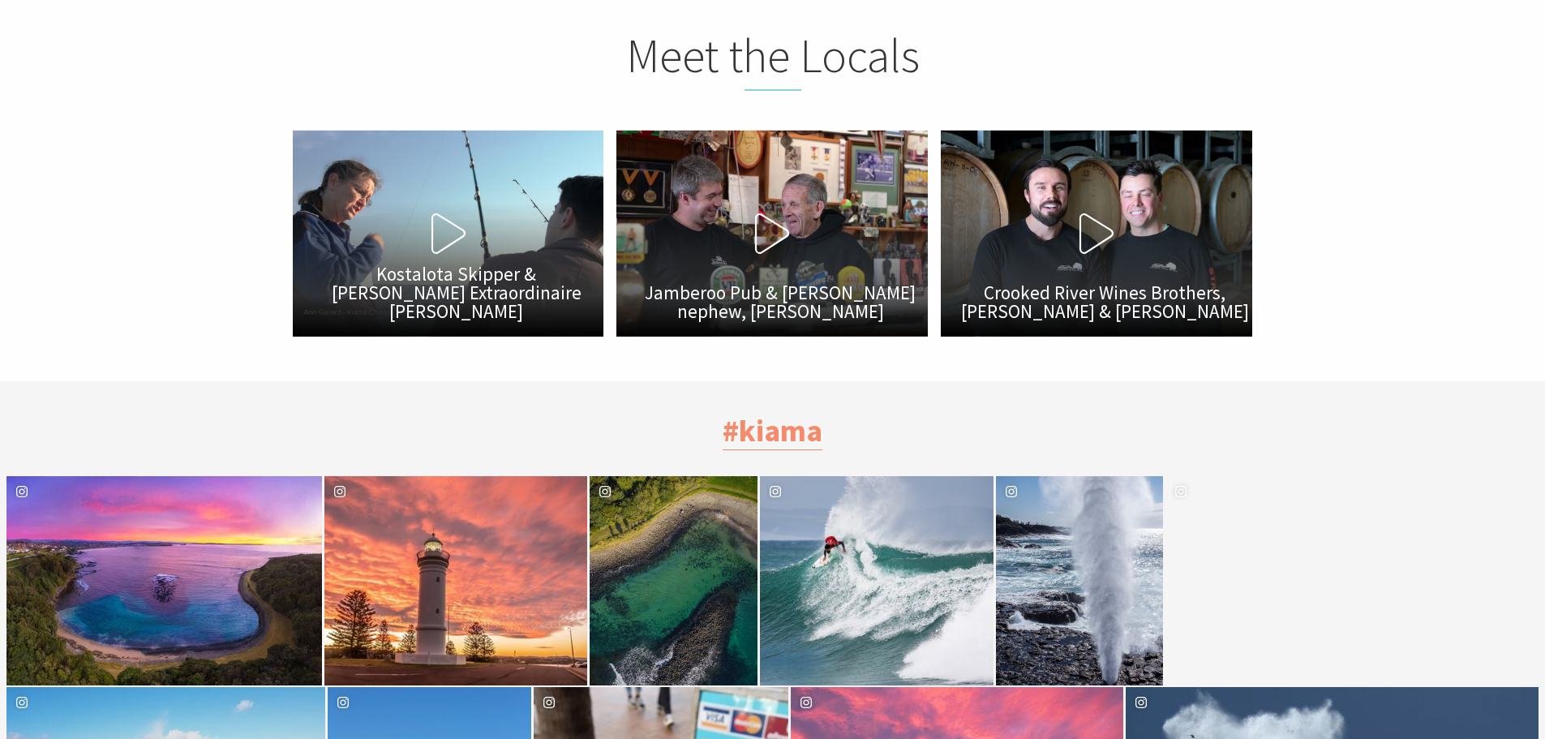
scroll to position [4868, 0]
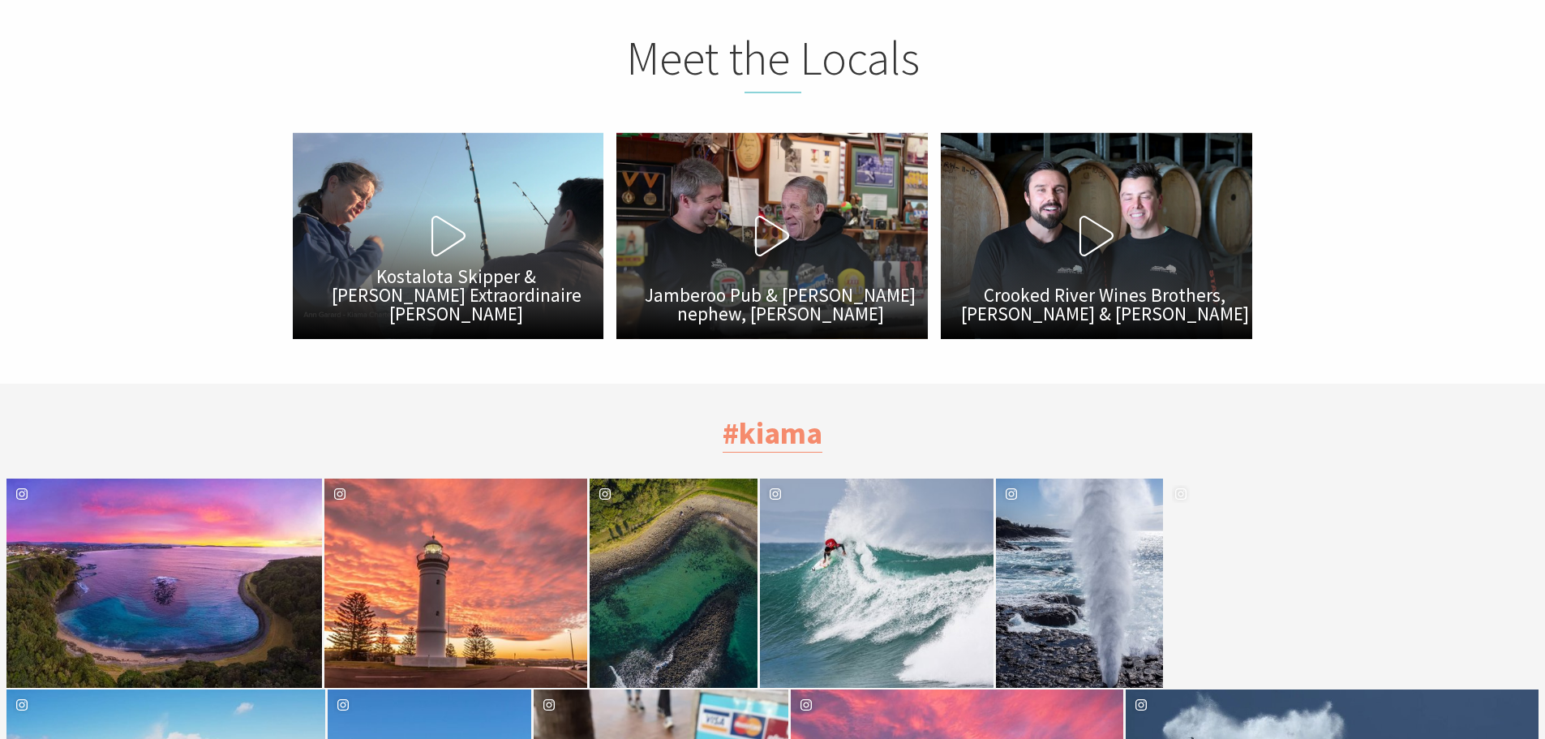
click at [1092, 216] on icon at bounding box center [1097, 236] width 41 height 41
